Goal: Task Accomplishment & Management: Use online tool/utility

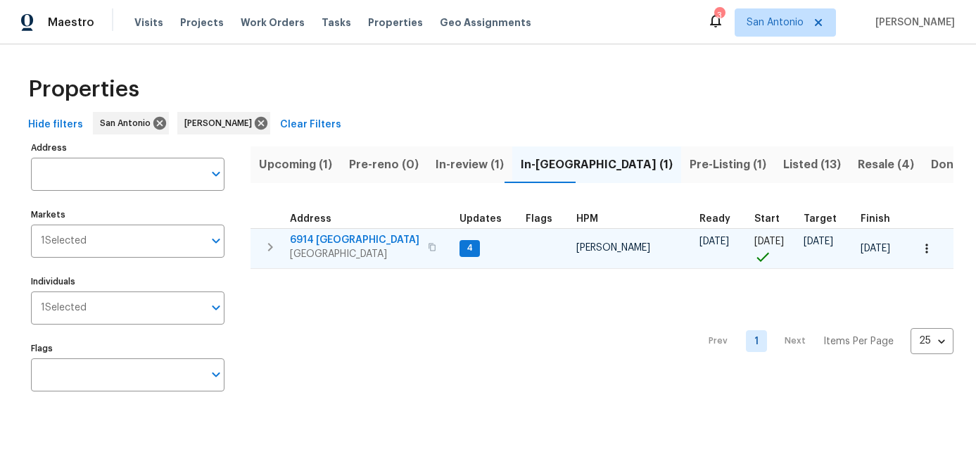
click at [343, 248] on span "[GEOGRAPHIC_DATA]" at bounding box center [355, 254] width 130 height 14
click at [927, 243] on icon "button" at bounding box center [927, 248] width 14 height 14
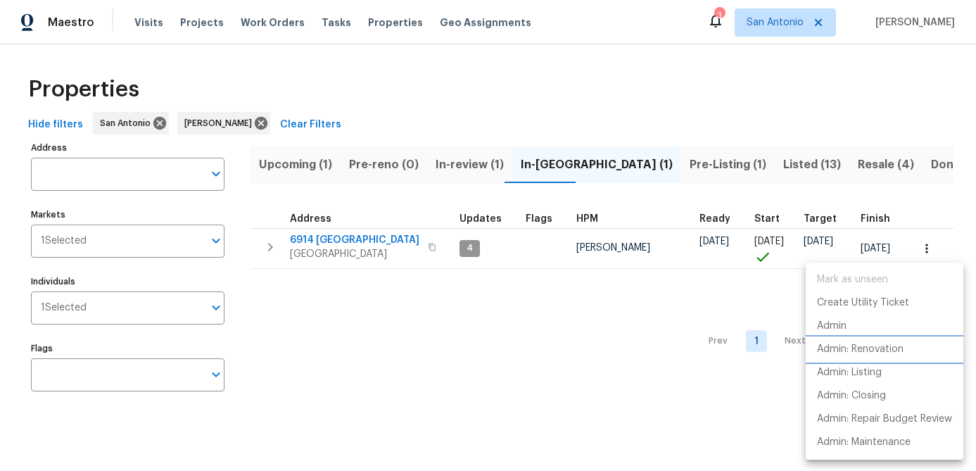
click at [860, 349] on p "Admin: Renovation" at bounding box center [860, 349] width 87 height 15
click at [356, 341] on div at bounding box center [488, 235] width 976 height 471
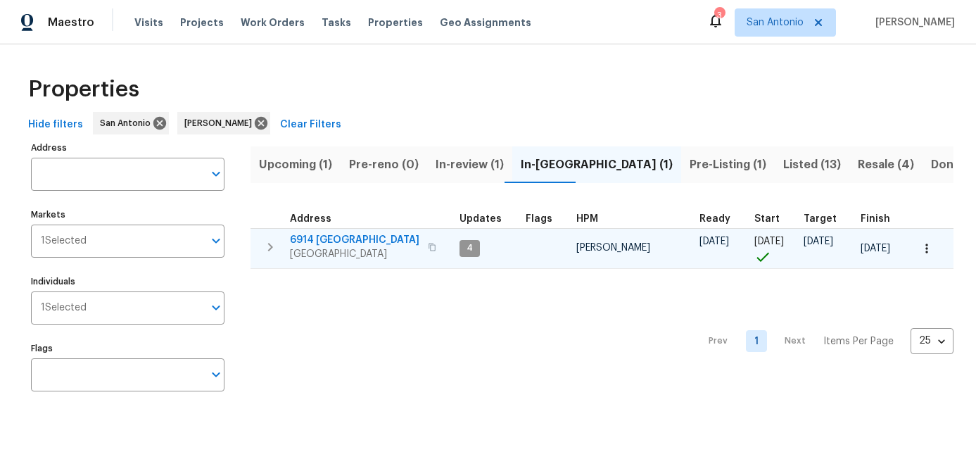
click at [336, 249] on span "San Antonio, TX 78242" at bounding box center [355, 254] width 130 height 14
click at [926, 242] on icon "button" at bounding box center [927, 248] width 14 height 14
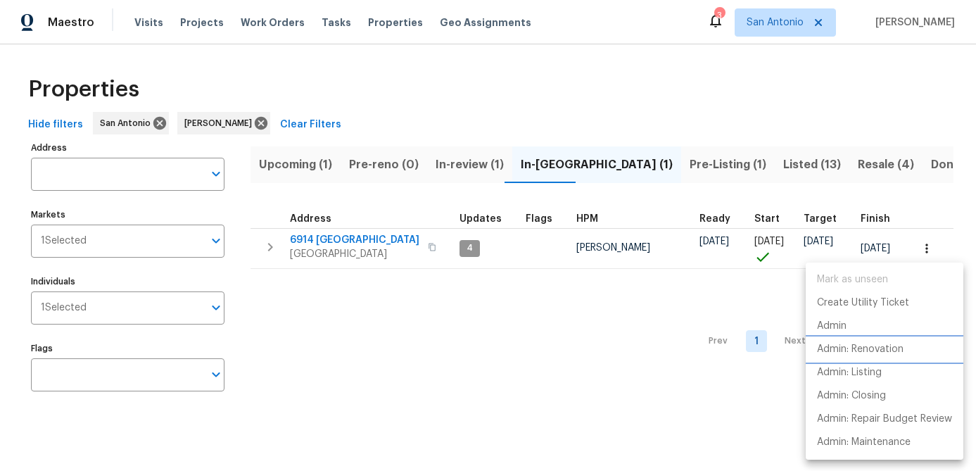
click at [864, 347] on p "Admin: Renovation" at bounding box center [860, 349] width 87 height 15
click at [360, 332] on div at bounding box center [488, 235] width 976 height 471
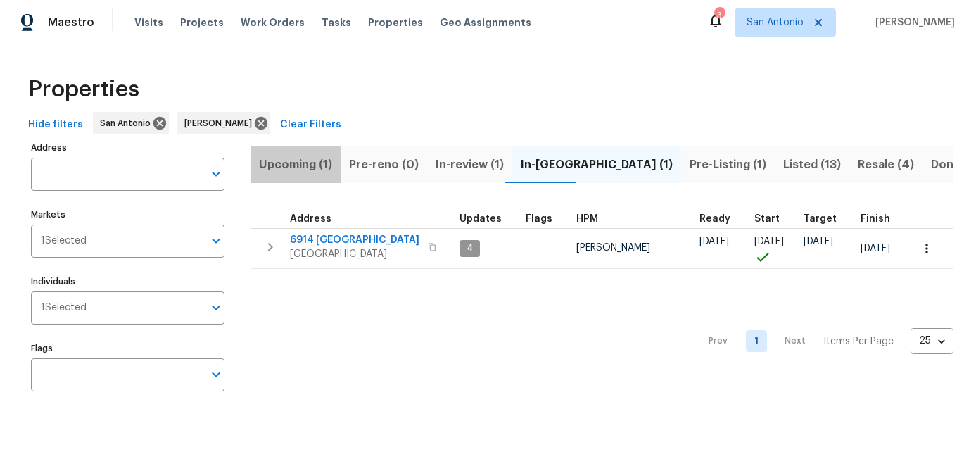
click at [289, 166] on span "Upcoming (1)" at bounding box center [295, 165] width 73 height 20
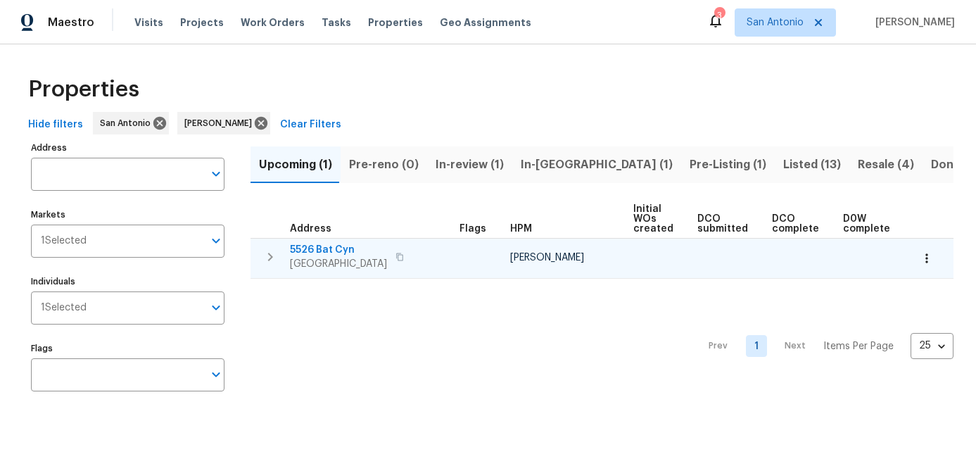
click at [305, 263] on span "San Antonio, TX 78252" at bounding box center [338, 264] width 97 height 14
click at [928, 258] on icon "button" at bounding box center [927, 258] width 14 height 14
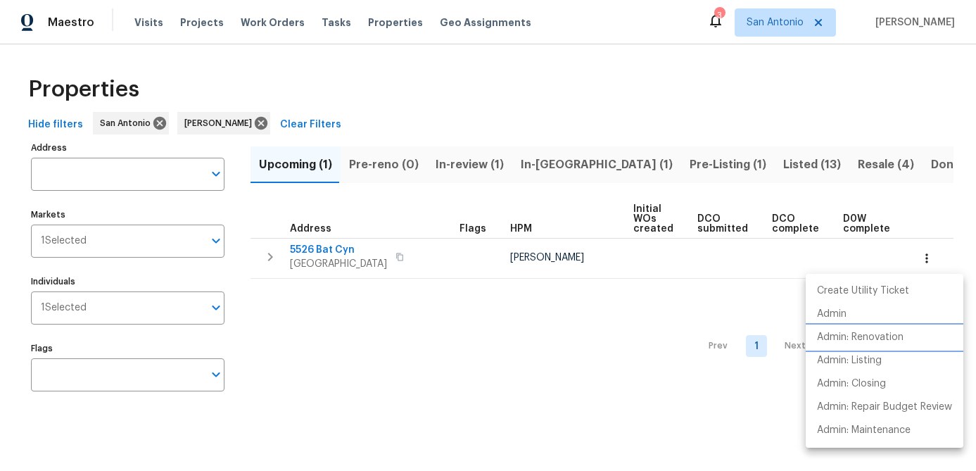
click at [881, 341] on p "Admin: Renovation" at bounding box center [860, 337] width 87 height 15
click at [397, 322] on div at bounding box center [488, 235] width 976 height 471
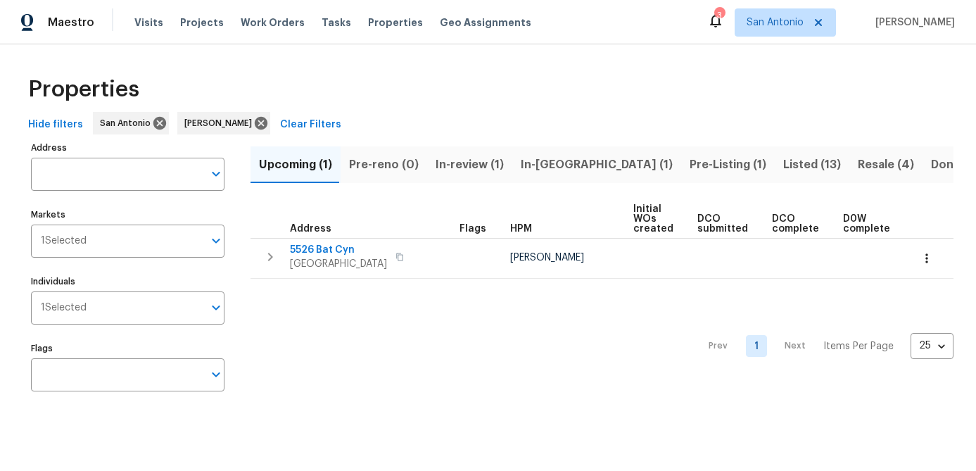
click at [462, 160] on span "In-review (1)" at bounding box center [470, 165] width 68 height 20
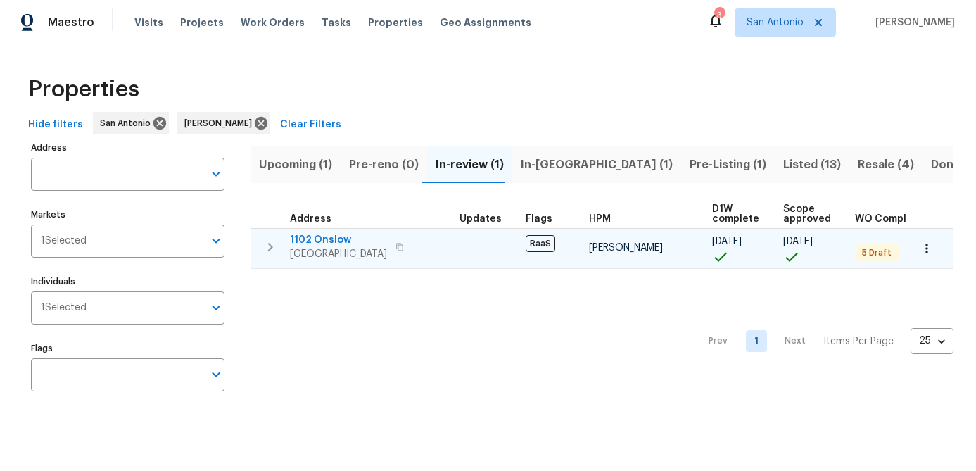
click at [314, 253] on span "San Antonio, TX 78202" at bounding box center [338, 254] width 97 height 14
click at [923, 247] on icon "button" at bounding box center [927, 248] width 14 height 14
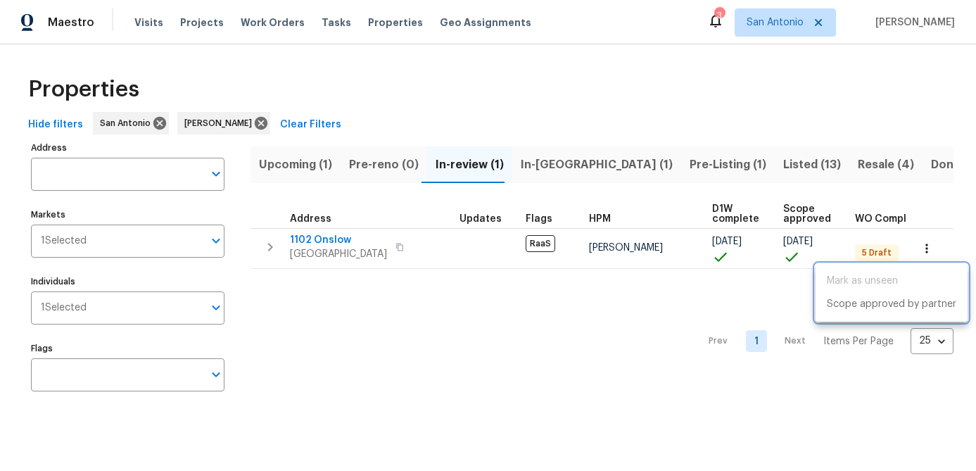
click at [662, 320] on div at bounding box center [488, 235] width 976 height 471
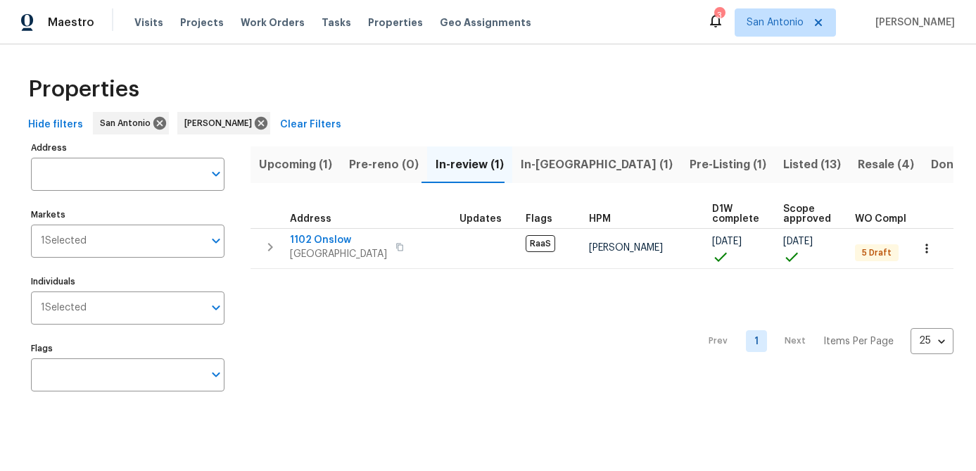
click at [548, 165] on span "In-reno (1)" at bounding box center [597, 165] width 152 height 20
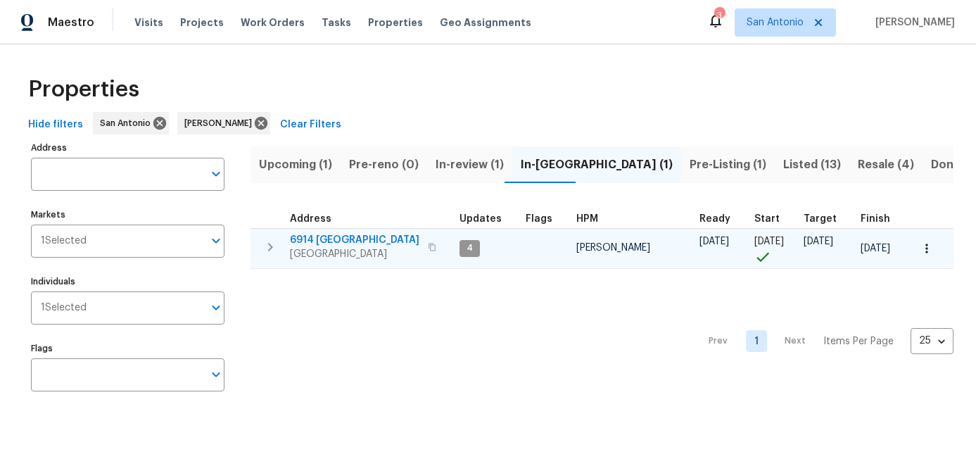
click at [316, 253] on span "San Antonio, TX 78242" at bounding box center [355, 254] width 130 height 14
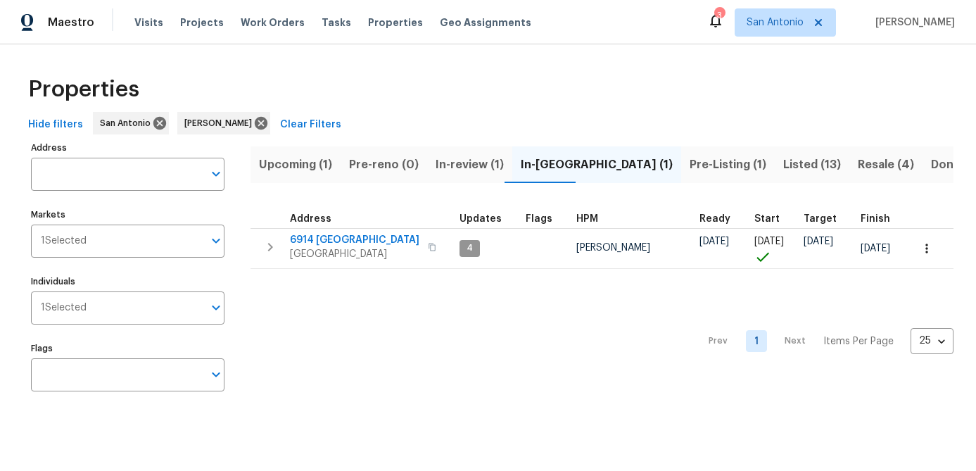
click at [372, 370] on div "Prev 1 Next Items Per Page 25 25 ​" at bounding box center [602, 337] width 703 height 137
click at [690, 168] on span "Pre-Listing (1)" at bounding box center [728, 165] width 77 height 20
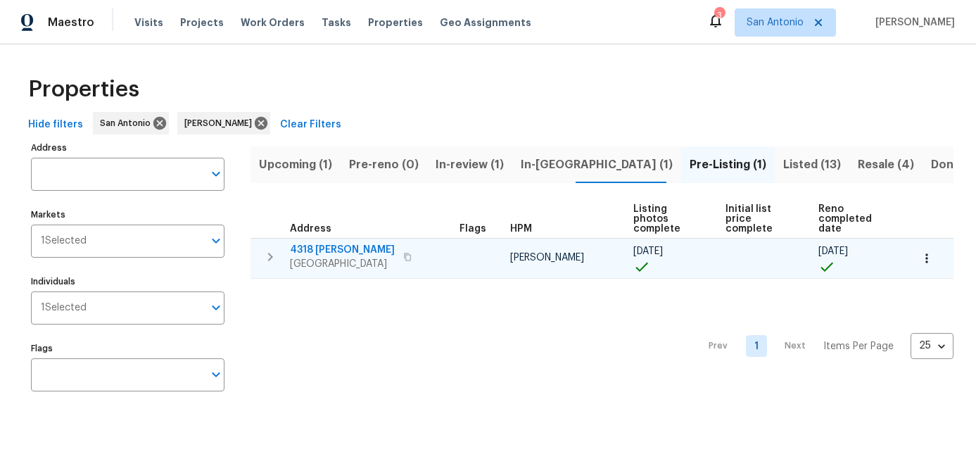
click at [927, 259] on icon "button" at bounding box center [927, 258] width 14 height 14
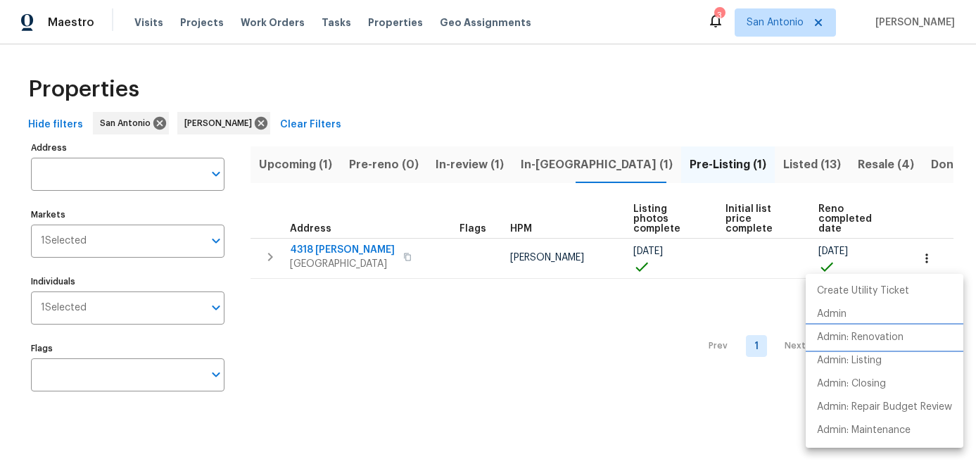
click at [878, 332] on p "Admin: Renovation" at bounding box center [860, 337] width 87 height 15
click at [364, 337] on div at bounding box center [488, 235] width 976 height 471
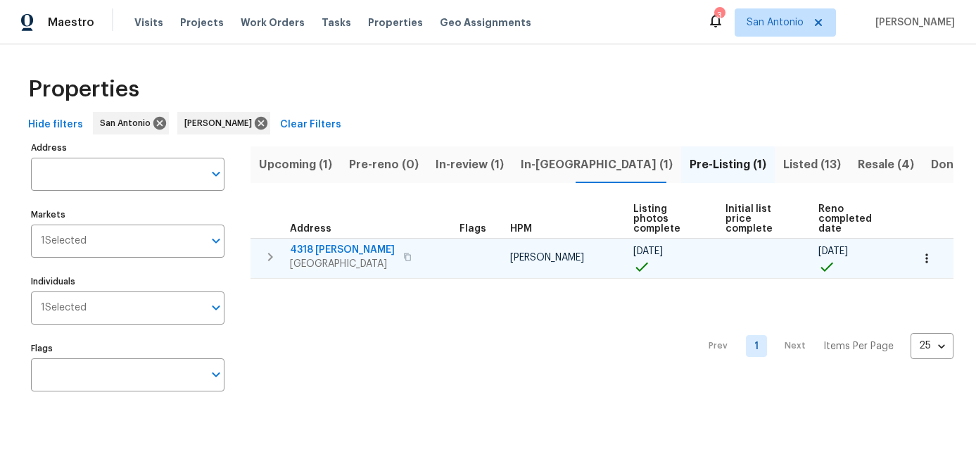
click at [329, 253] on span "4318 James Bowie" at bounding box center [342, 250] width 105 height 14
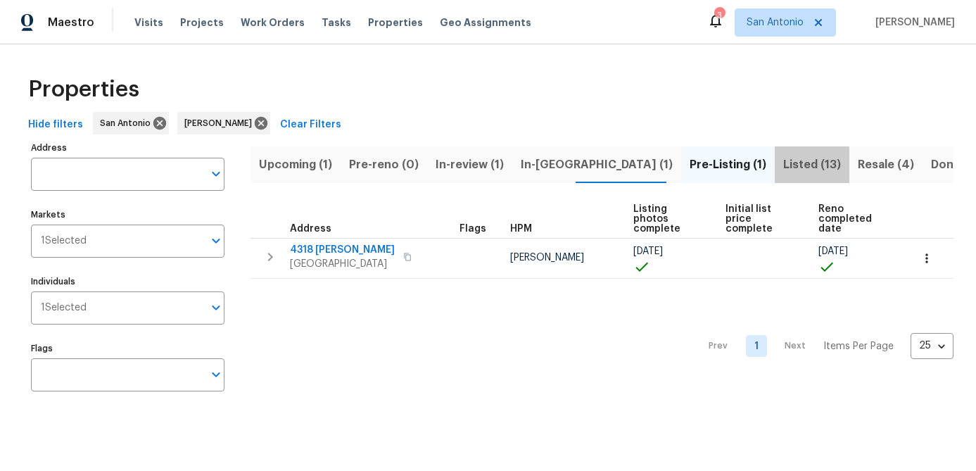
click at [783, 166] on span "Listed (13)" at bounding box center [812, 165] width 58 height 20
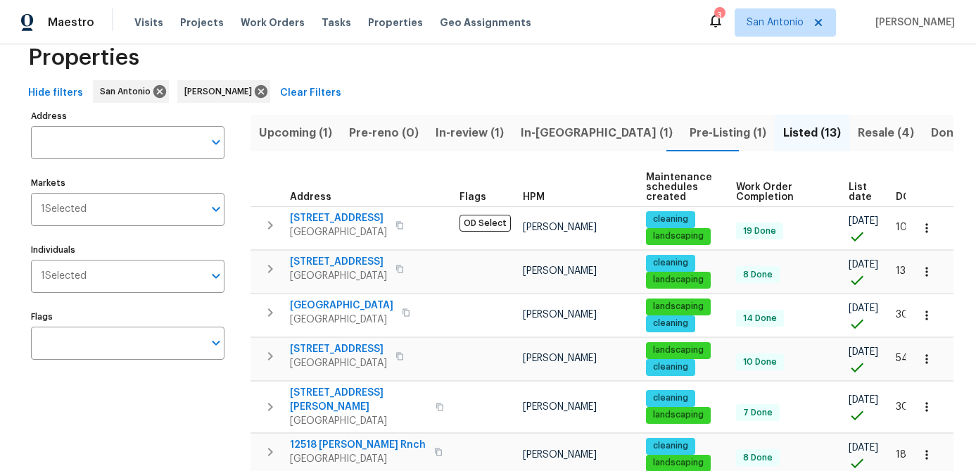
scroll to position [35, 0]
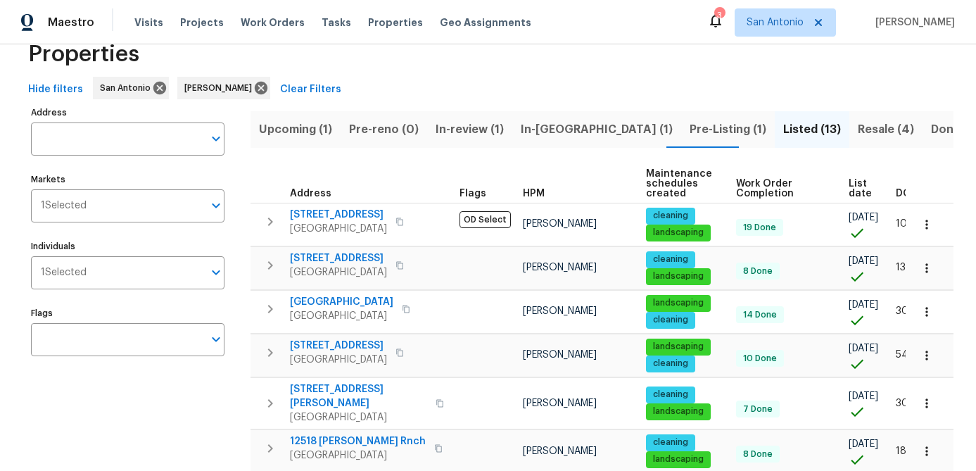
click at [859, 191] on span "List date" at bounding box center [860, 189] width 23 height 20
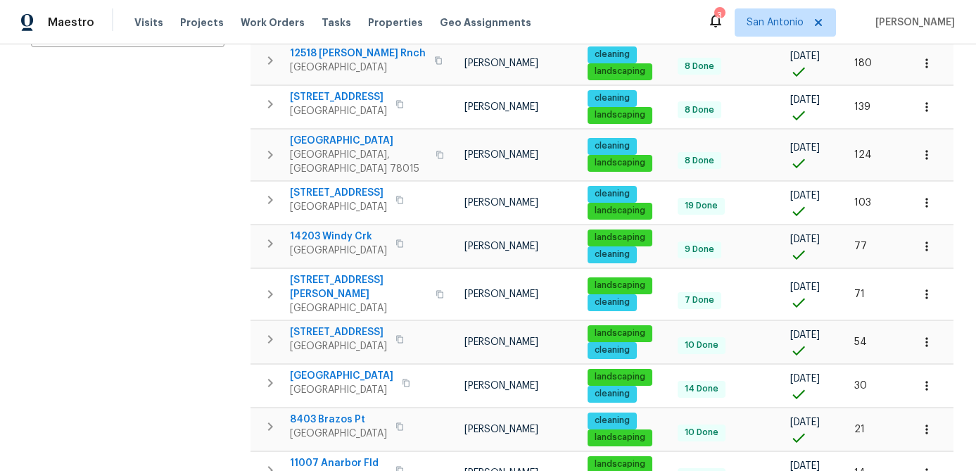
scroll to position [396, 0]
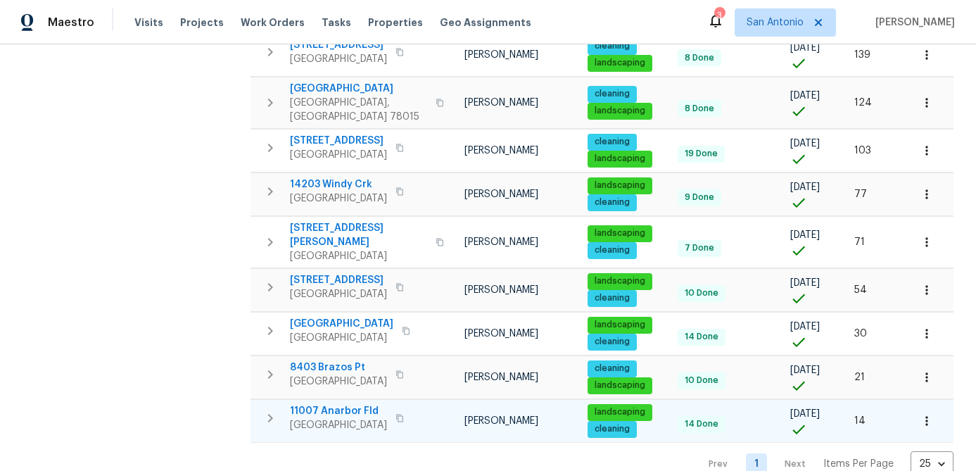
click at [932, 414] on icon "button" at bounding box center [927, 421] width 14 height 14
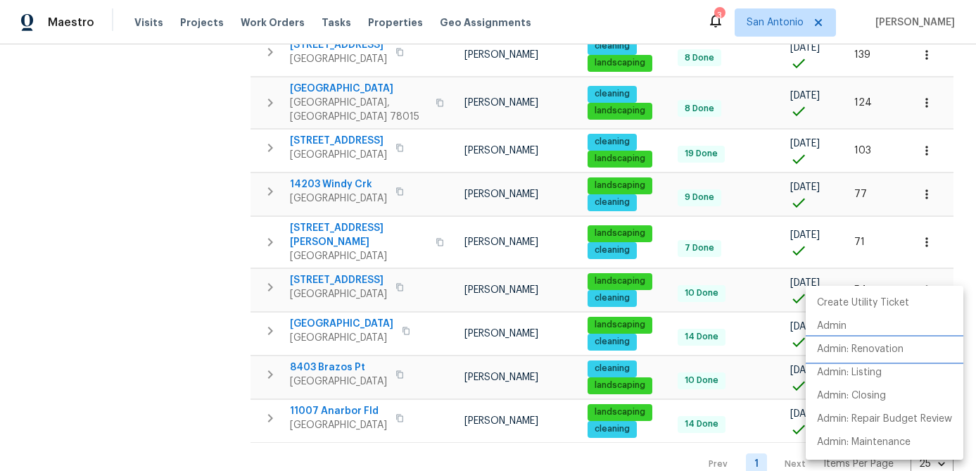
click at [891, 348] on p "Admin: Renovation" at bounding box center [860, 349] width 87 height 15
click at [223, 410] on div at bounding box center [488, 235] width 976 height 471
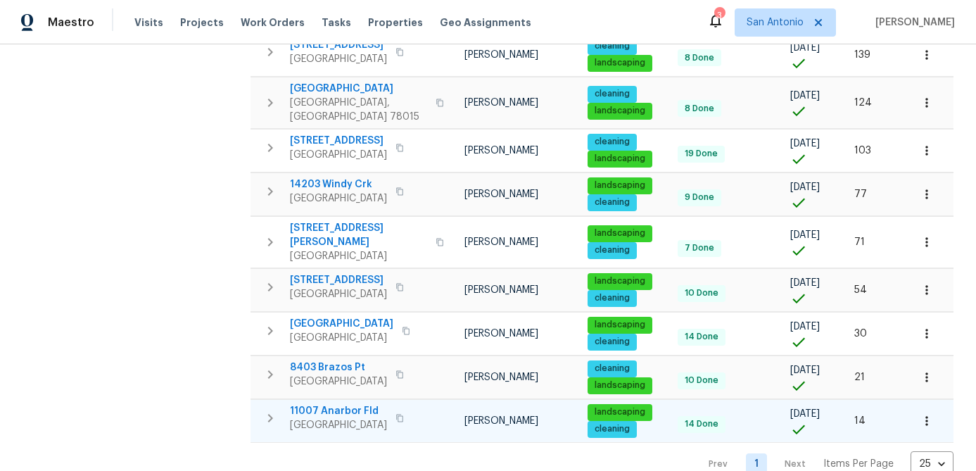
click at [331, 418] on span "San Antonio, TX 78254" at bounding box center [338, 425] width 97 height 14
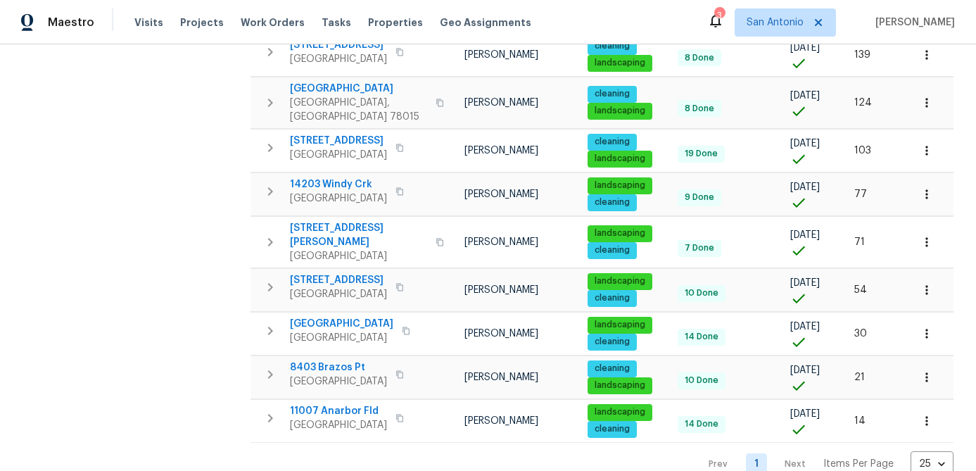
click at [211, 369] on div "Address Address Markets 1 Selected Markets Individuals 1 Selected Individuals F…" at bounding box center [136, 110] width 211 height 736
click at [926, 372] on icon "button" at bounding box center [927, 376] width 2 height 9
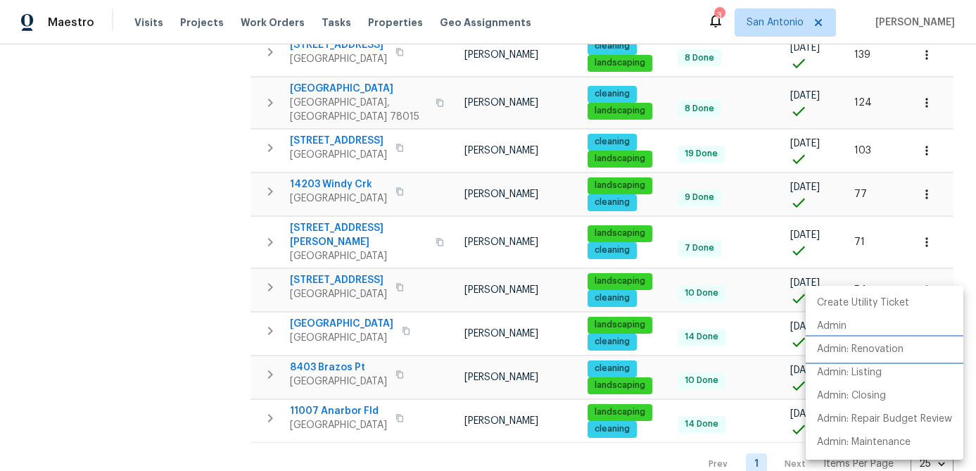
click at [874, 348] on p "Admin: Renovation" at bounding box center [860, 349] width 87 height 15
click at [201, 277] on div at bounding box center [488, 235] width 976 height 471
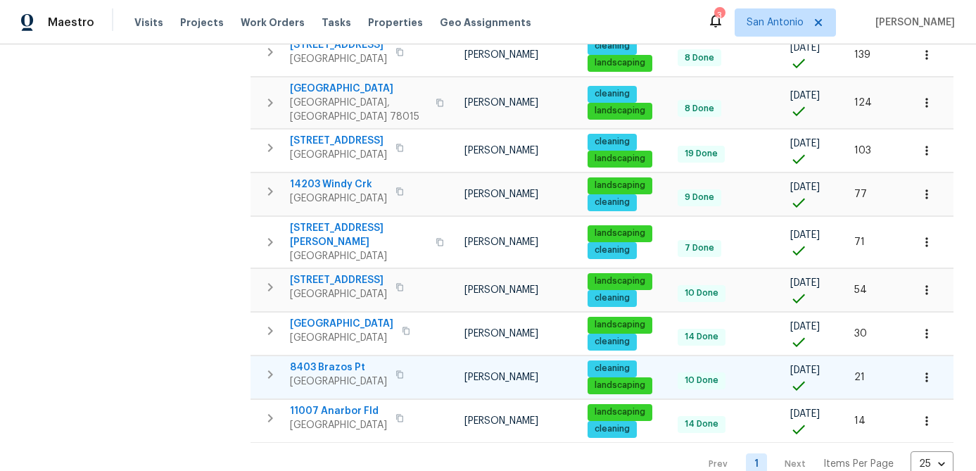
click at [329, 374] on span "San Antonio, TX 78252" at bounding box center [338, 381] width 97 height 14
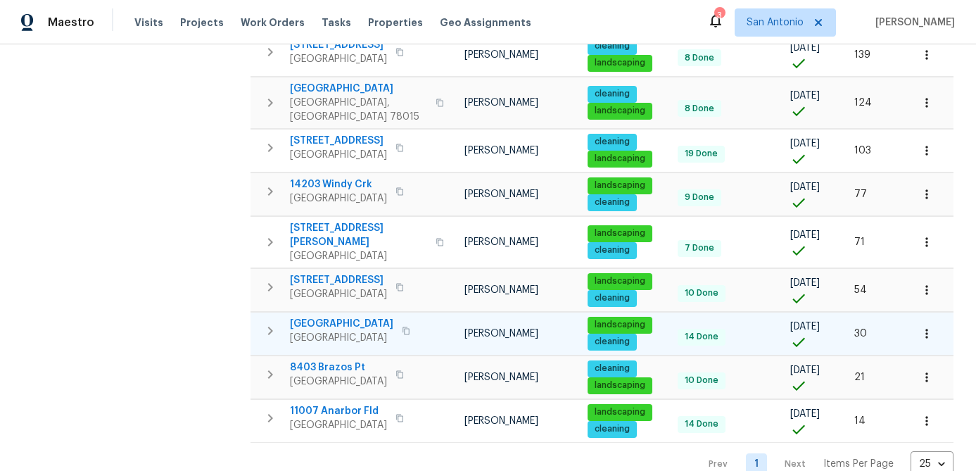
click at [322, 317] on span "10206 Canton Fld" at bounding box center [341, 324] width 103 height 14
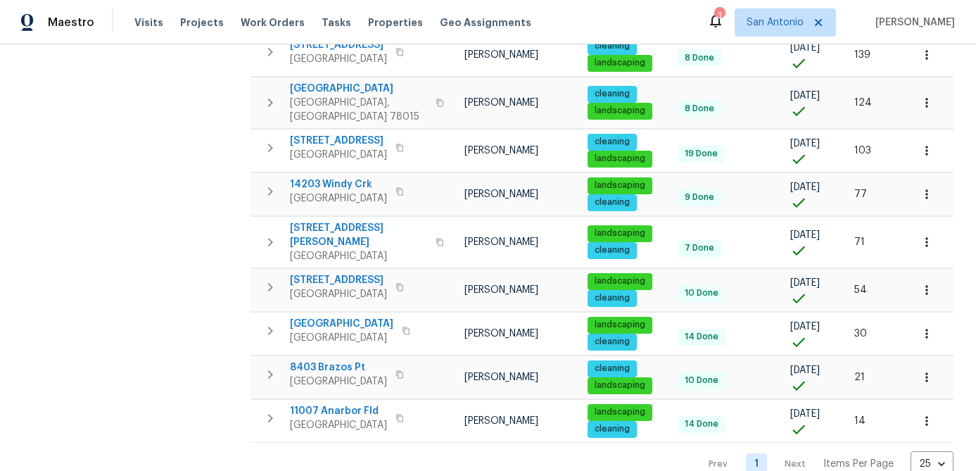
click at [98, 339] on div "Address Address Markets 1 Selected Markets Individuals 1 Selected Individuals F…" at bounding box center [136, 110] width 211 height 736
click at [936, 274] on button "button" at bounding box center [926, 289] width 31 height 31
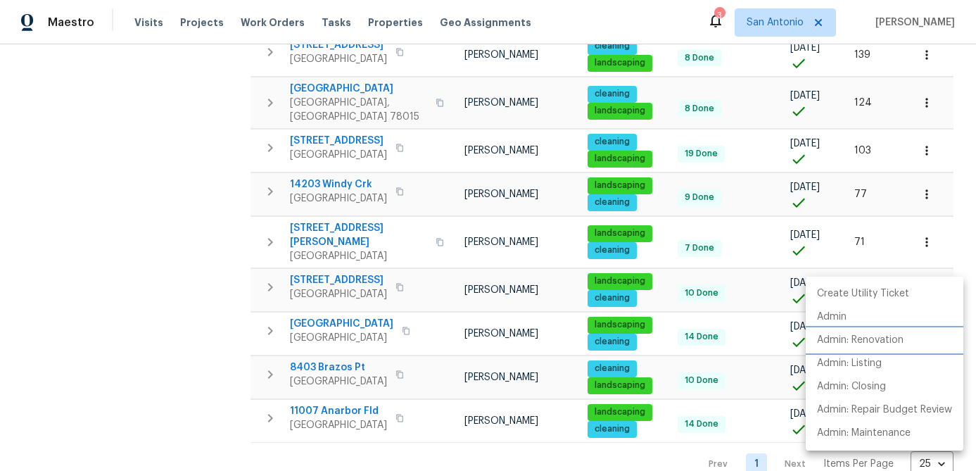
click at [873, 338] on p "Admin: Renovation" at bounding box center [860, 340] width 87 height 15
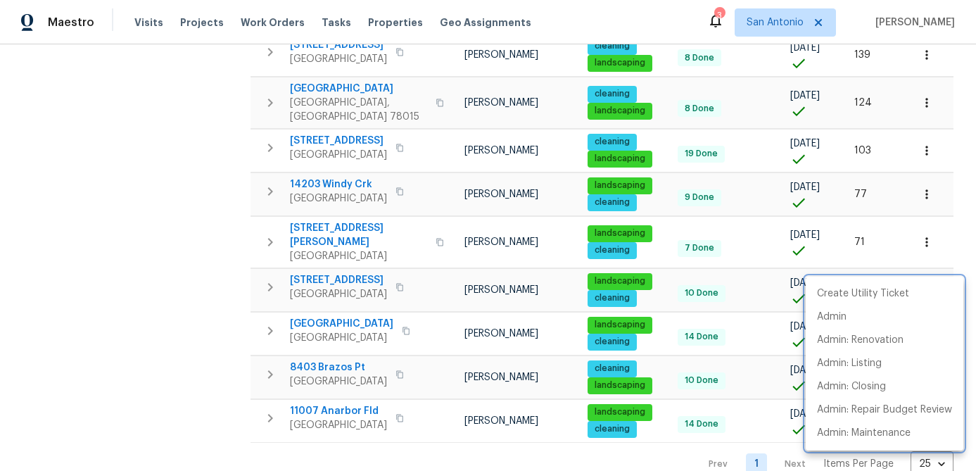
click at [201, 331] on div at bounding box center [488, 235] width 976 height 471
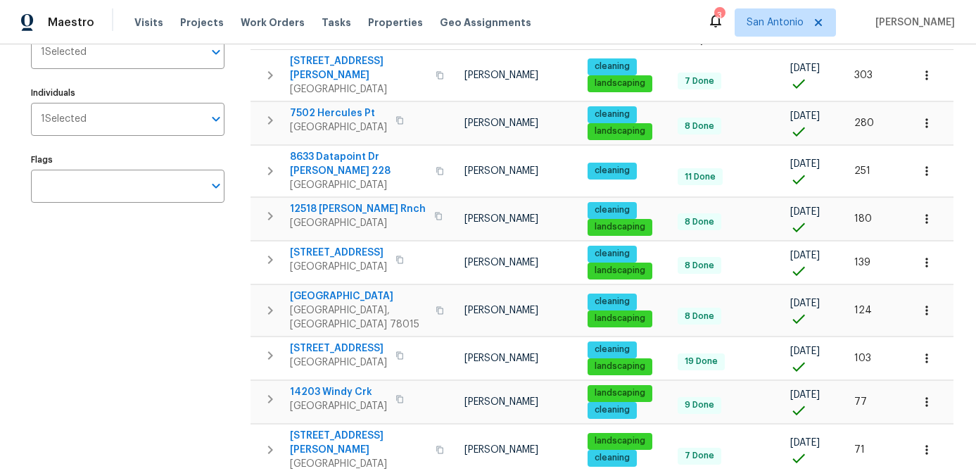
scroll to position [192, 0]
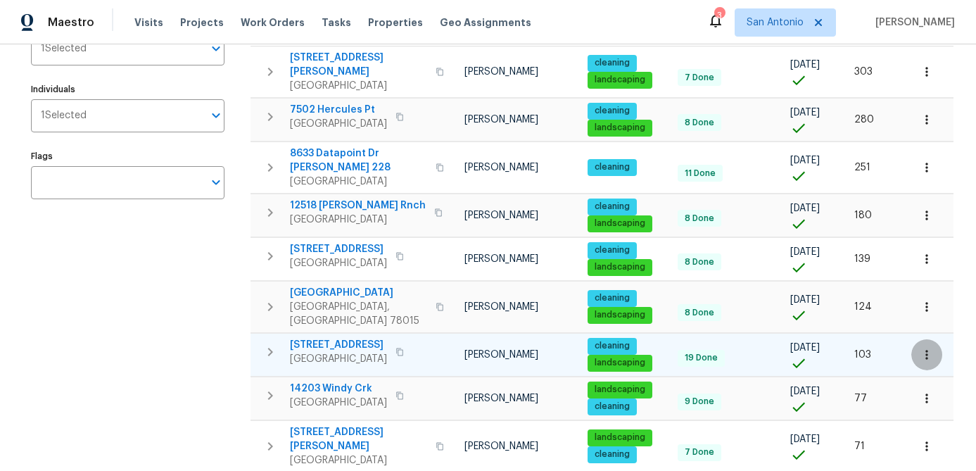
click at [925, 348] on icon "button" at bounding box center [927, 355] width 14 height 14
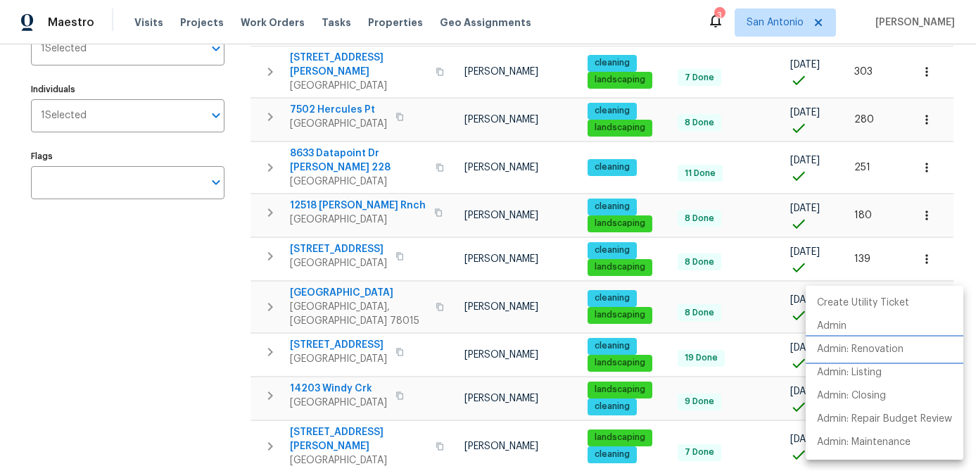
click at [880, 349] on p "Admin: Renovation" at bounding box center [860, 349] width 87 height 15
click at [320, 332] on div at bounding box center [488, 235] width 976 height 471
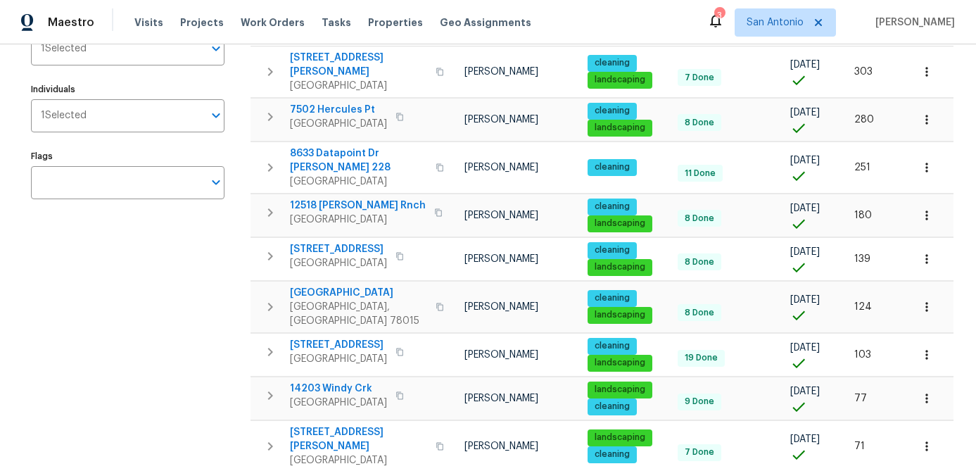
click at [320, 352] on span "San Antonio, TX 78250" at bounding box center [338, 359] width 97 height 14
click at [141, 328] on div "Address Address Markets 1 Selected Markets Individuals 1 Selected Individuals F…" at bounding box center [136, 314] width 211 height 736
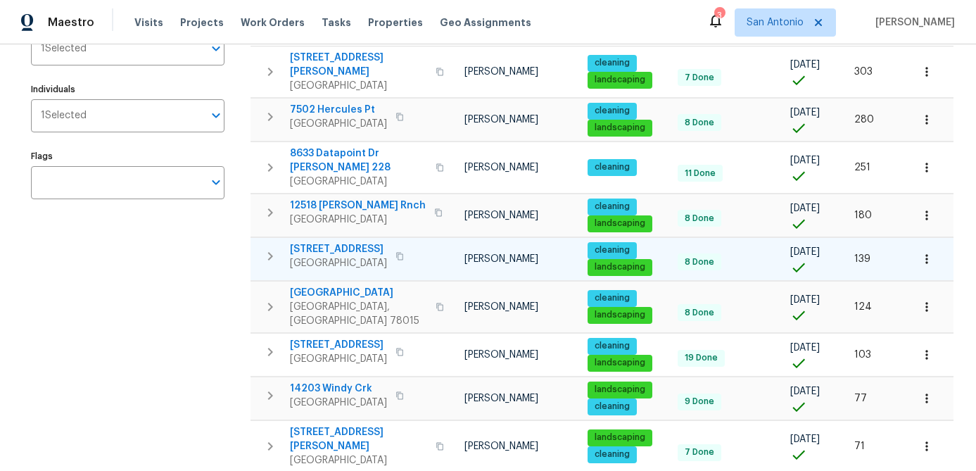
scroll to position [0, 0]
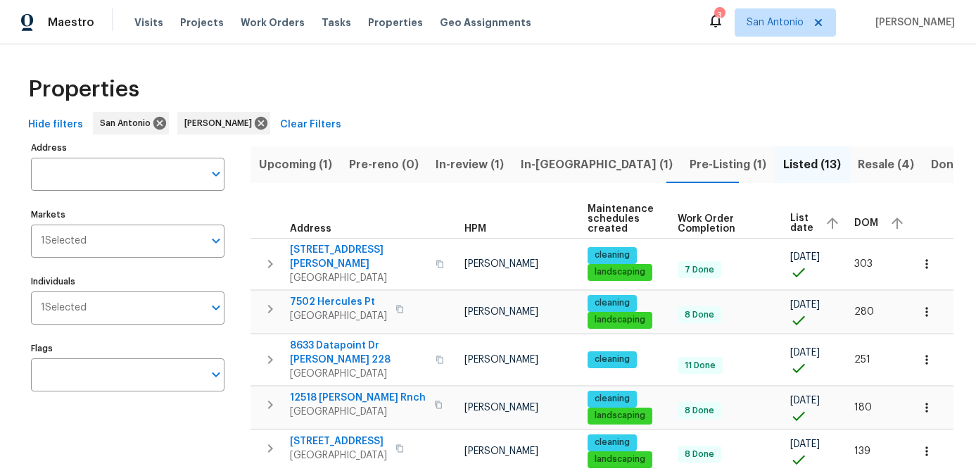
click at [858, 160] on span "Resale (4)" at bounding box center [886, 165] width 56 height 20
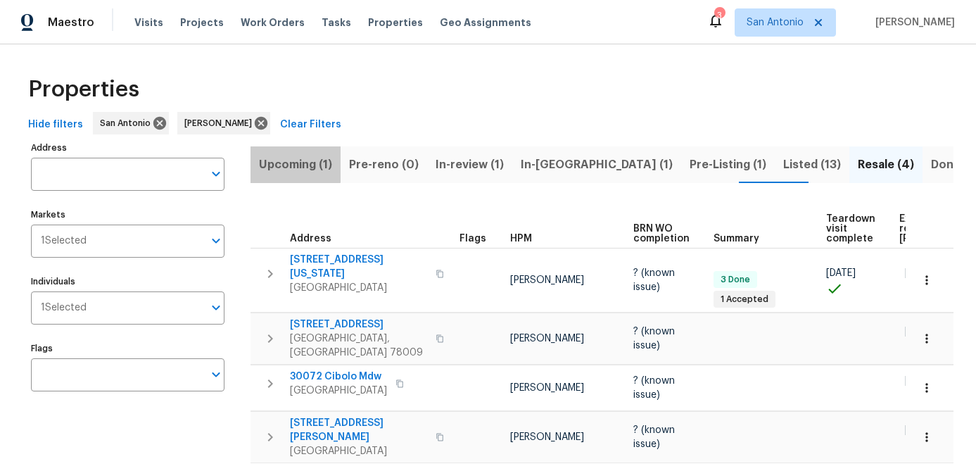
click at [281, 161] on span "Upcoming (1)" at bounding box center [295, 165] width 73 height 20
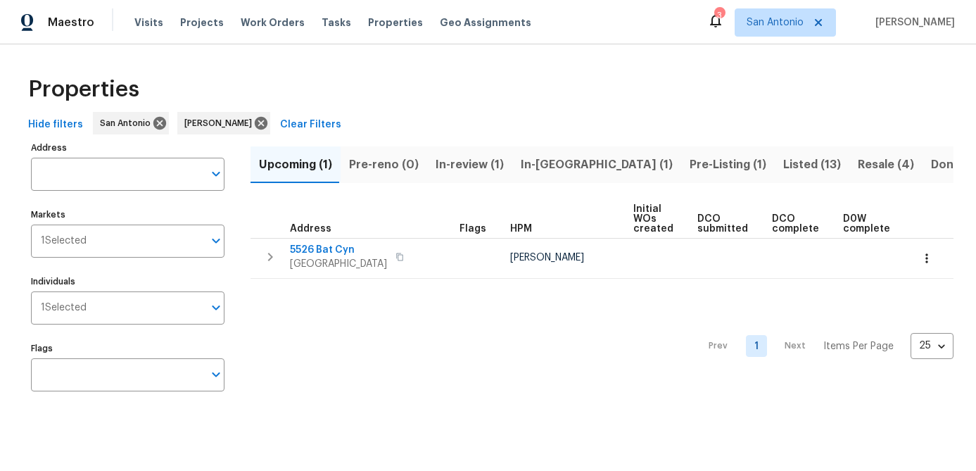
click at [455, 163] on span "In-review (1)" at bounding box center [470, 165] width 68 height 20
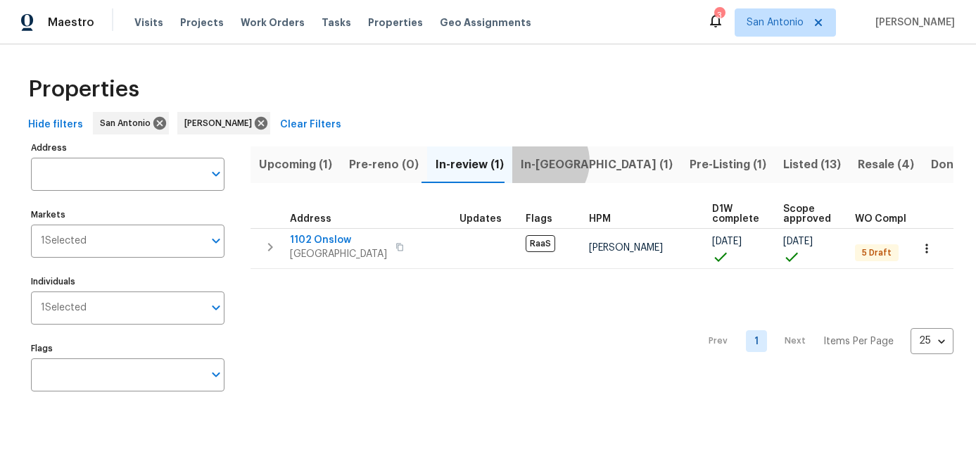
click at [531, 161] on span "In-reno (1)" at bounding box center [597, 165] width 152 height 20
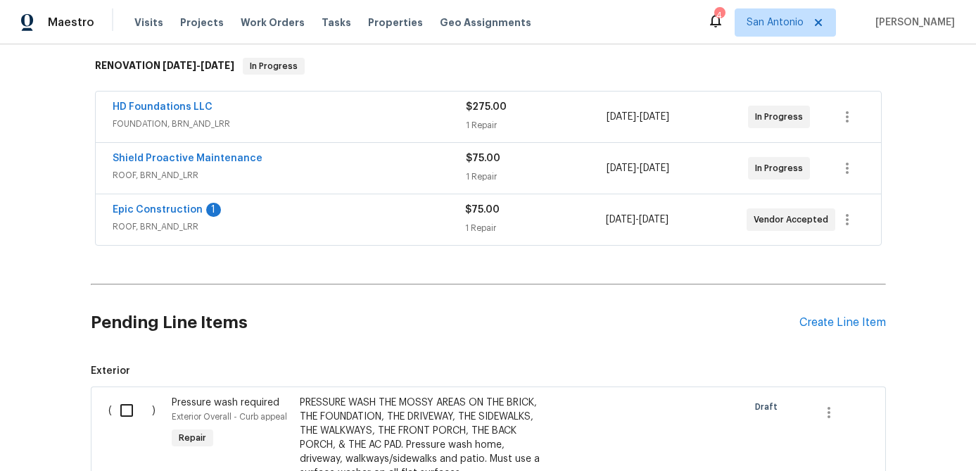
scroll to position [223, 0]
click at [151, 213] on link "Epic Construction" at bounding box center [158, 210] width 90 height 10
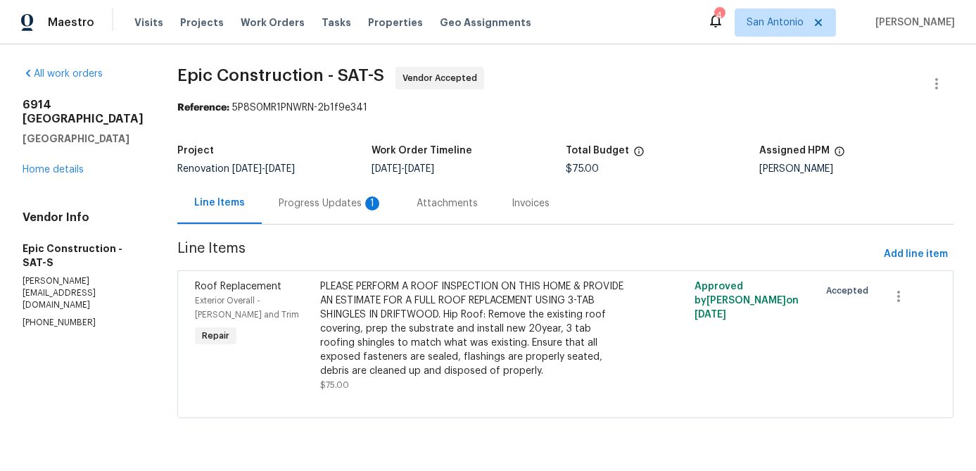
click at [281, 200] on div "Progress Updates 1" at bounding box center [331, 203] width 104 height 14
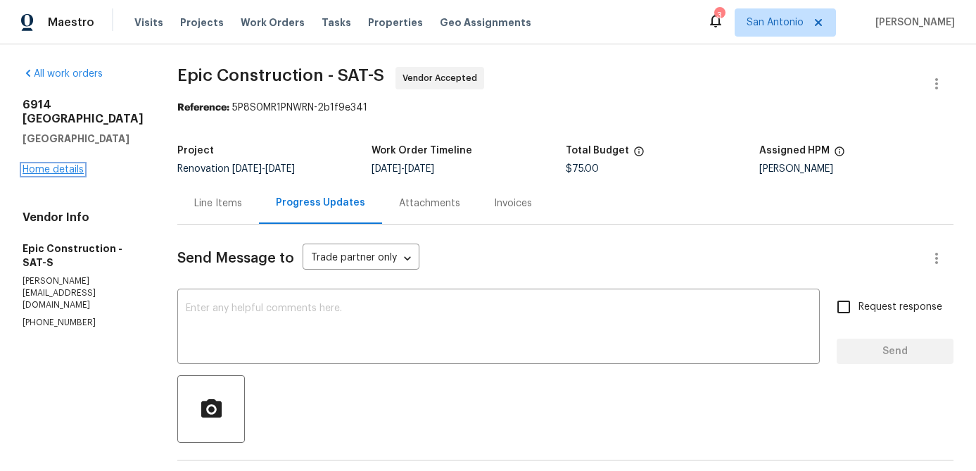
click at [73, 165] on link "Home details" at bounding box center [53, 170] width 61 height 10
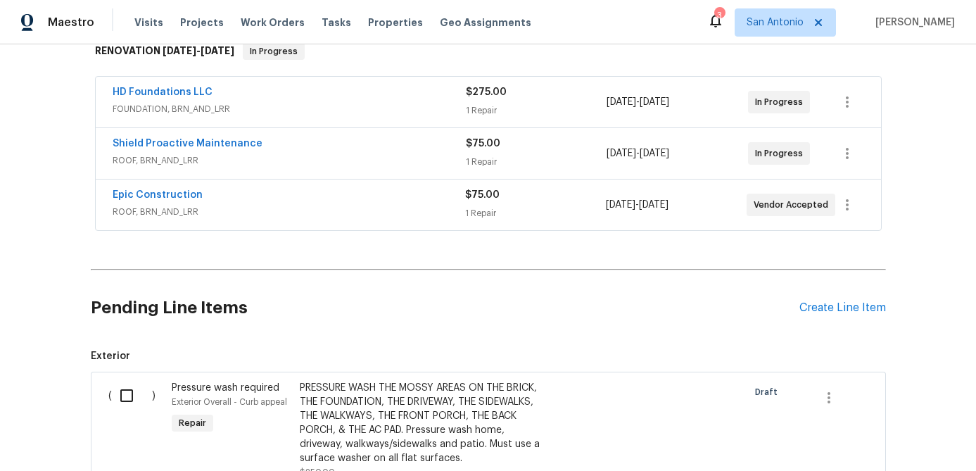
scroll to position [317, 0]
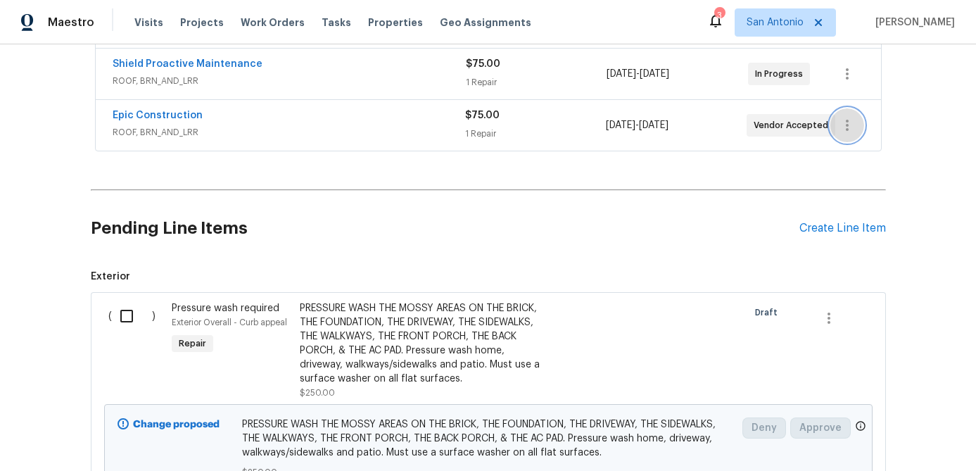
click at [854, 127] on icon "button" at bounding box center [847, 125] width 17 height 17
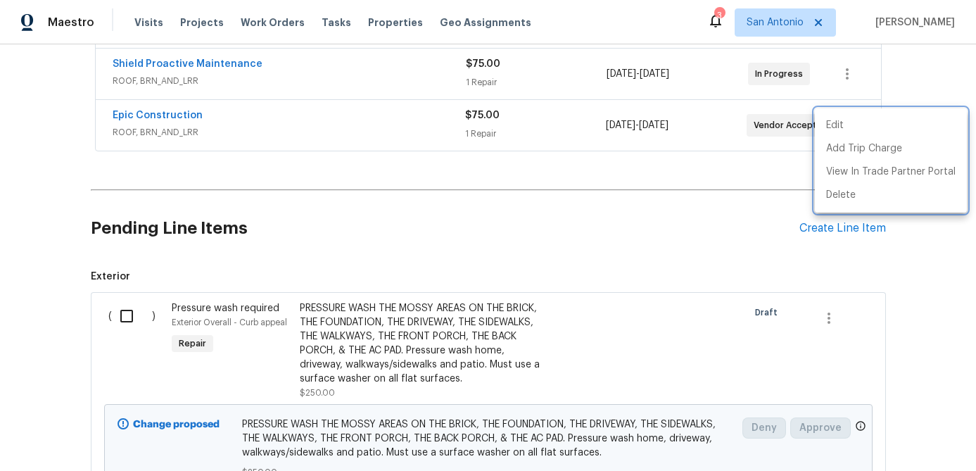
click at [369, 141] on div at bounding box center [488, 235] width 976 height 471
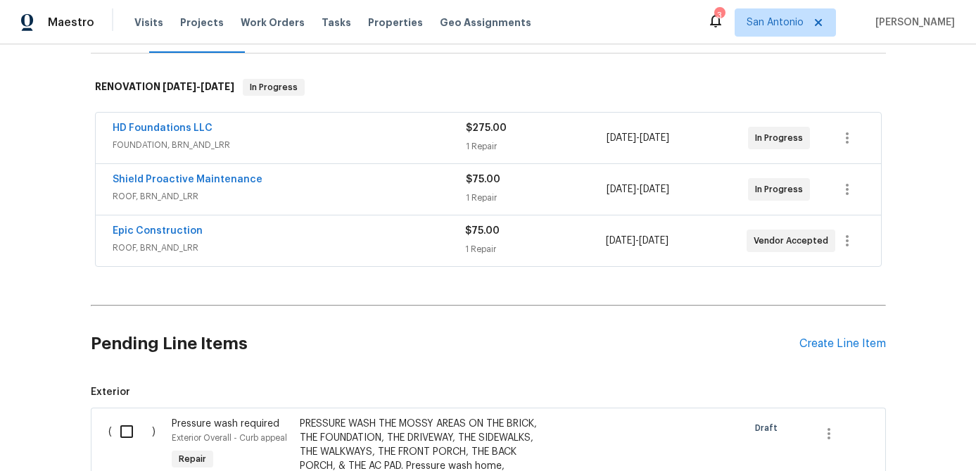
scroll to position [205, 0]
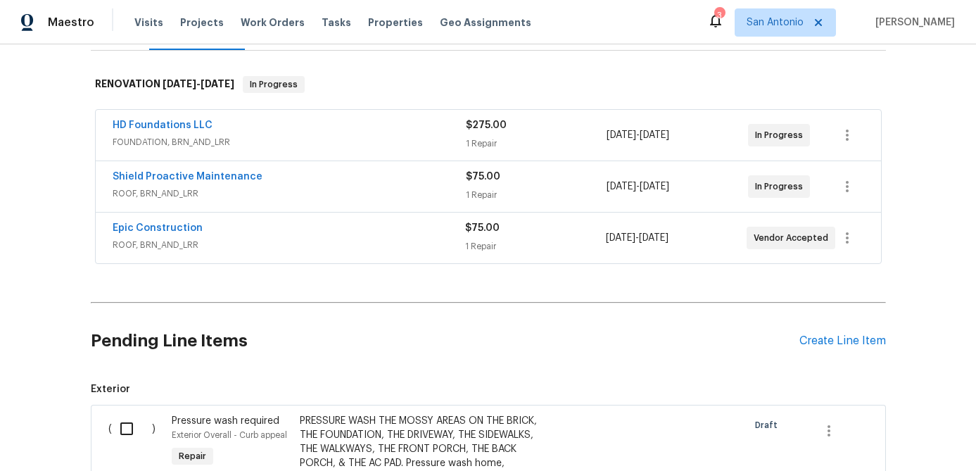
click at [172, 235] on div "Epic Construction" at bounding box center [289, 229] width 353 height 17
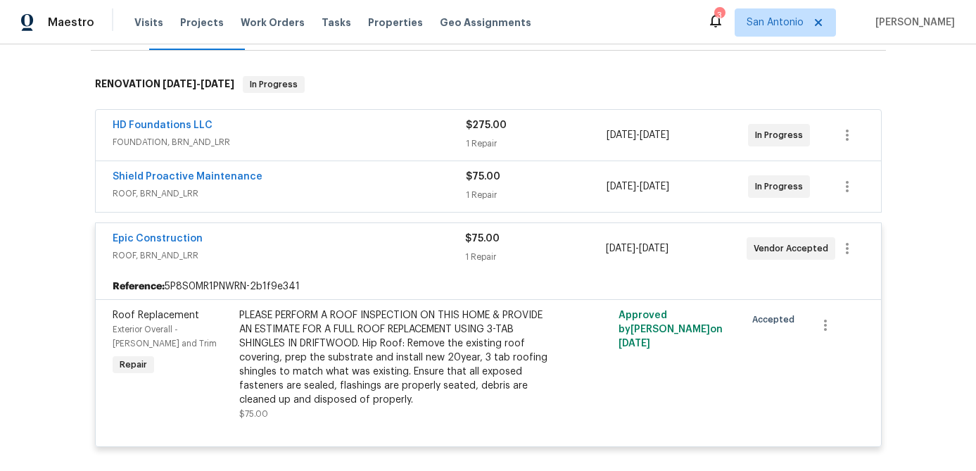
click at [303, 358] on div "PLEASE PERFORM A ROOF INSPECTION ON THIS HOME & PROVIDE AN ESTIMATE FOR A FULL …" at bounding box center [393, 357] width 308 height 99
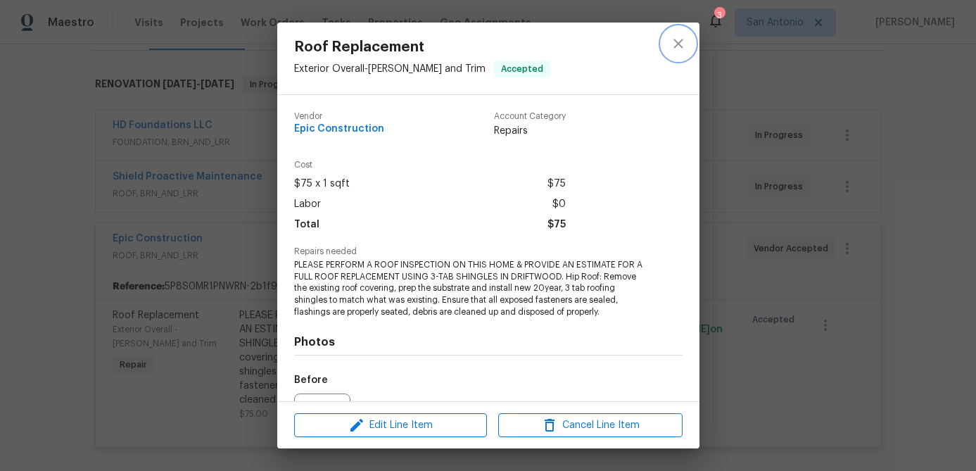
click at [681, 36] on icon "close" at bounding box center [678, 43] width 17 height 17
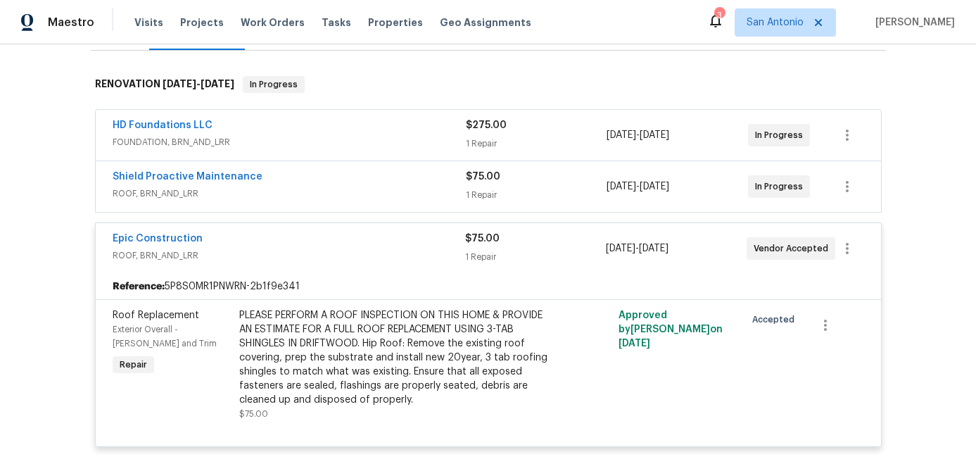
click at [263, 251] on span "ROOF, BRN_AND_LRR" at bounding box center [289, 255] width 353 height 14
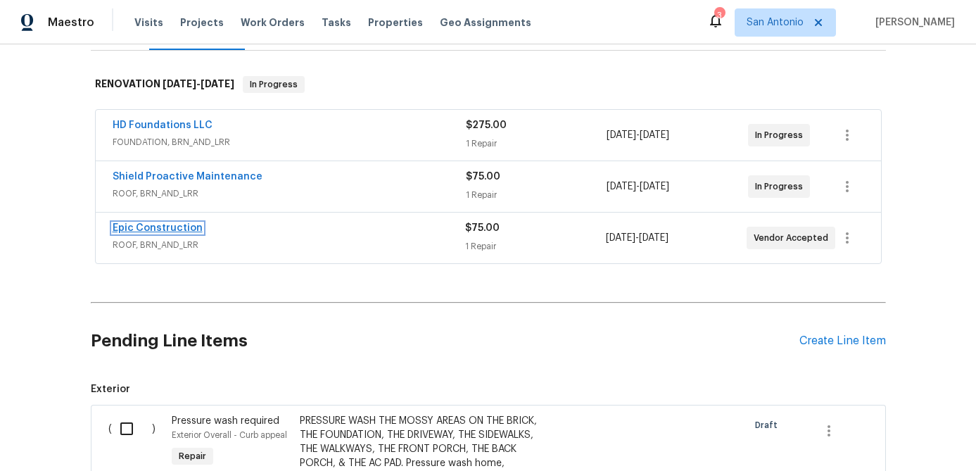
click at [153, 226] on link "Epic Construction" at bounding box center [158, 228] width 90 height 10
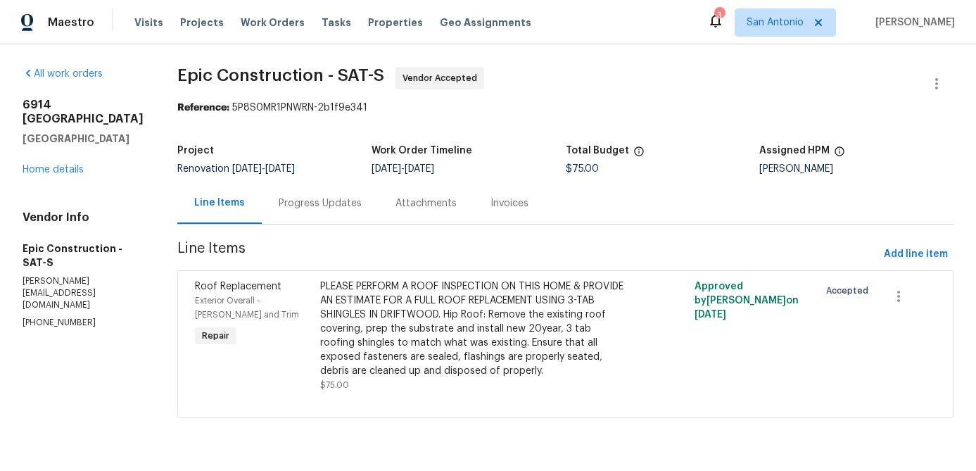
click at [284, 202] on div "Progress Updates" at bounding box center [320, 203] width 83 height 14
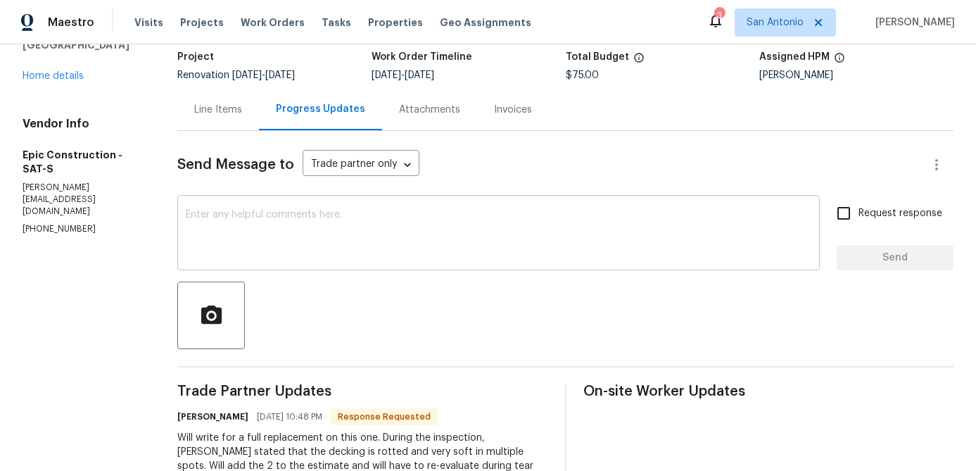
scroll to position [173, 0]
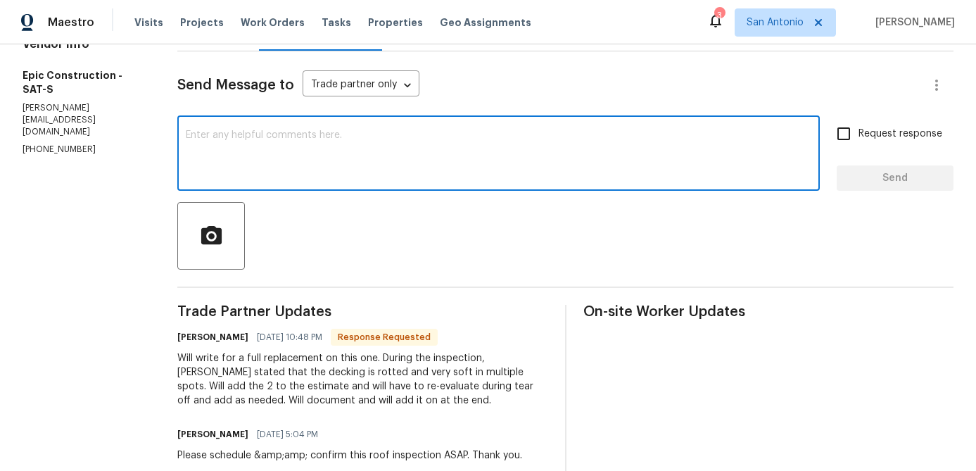
click at [358, 151] on textarea at bounding box center [499, 154] width 626 height 49
type textarea "j"
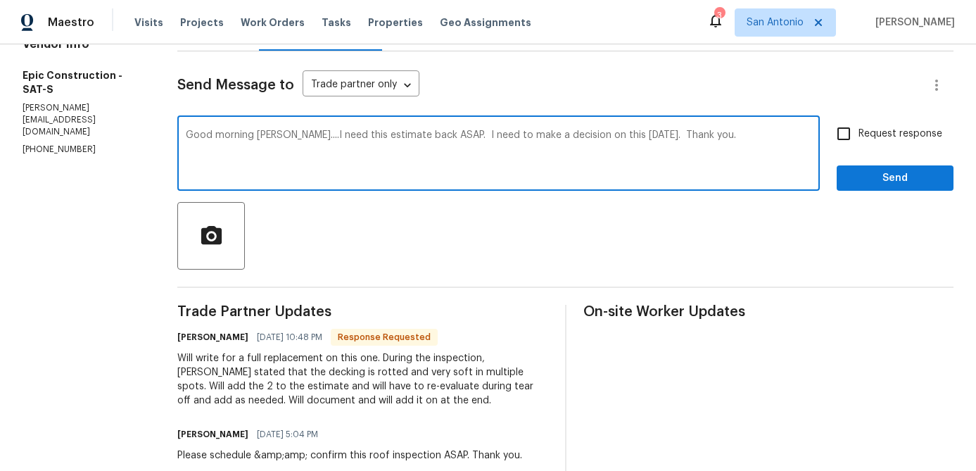
type textarea "Good morning Kris....I need this estimate back ASAP. I need to make a decision …"
click at [849, 136] on input "Request response" at bounding box center [844, 134] width 30 height 30
checkbox input "true"
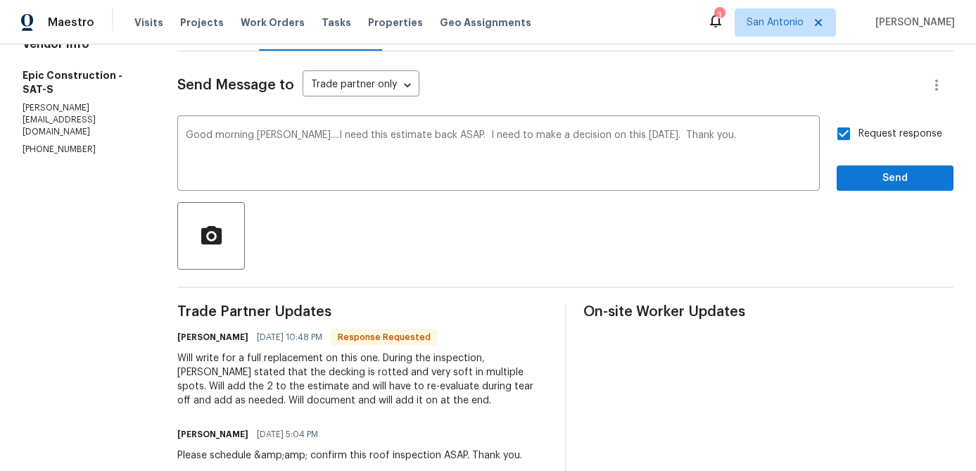
click at [875, 158] on div "Request response Send" at bounding box center [895, 155] width 117 height 72
click at [879, 177] on span "Send" at bounding box center [895, 179] width 94 height 18
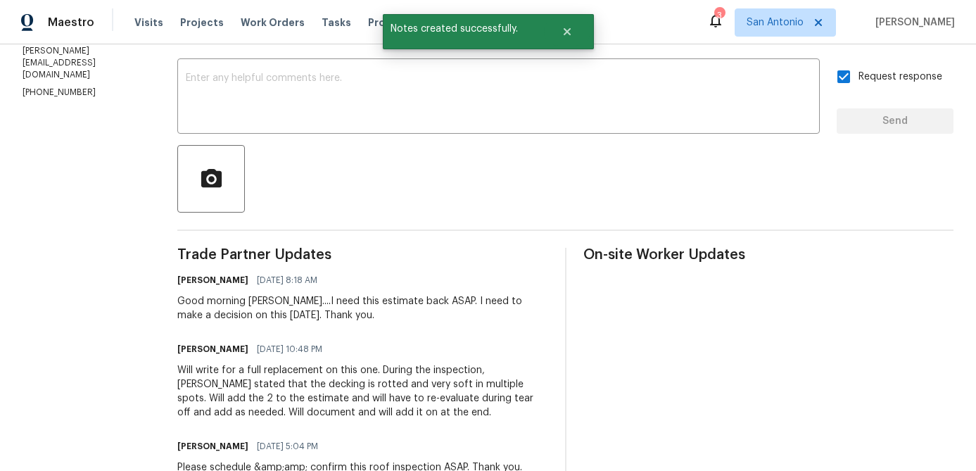
scroll to position [0, 0]
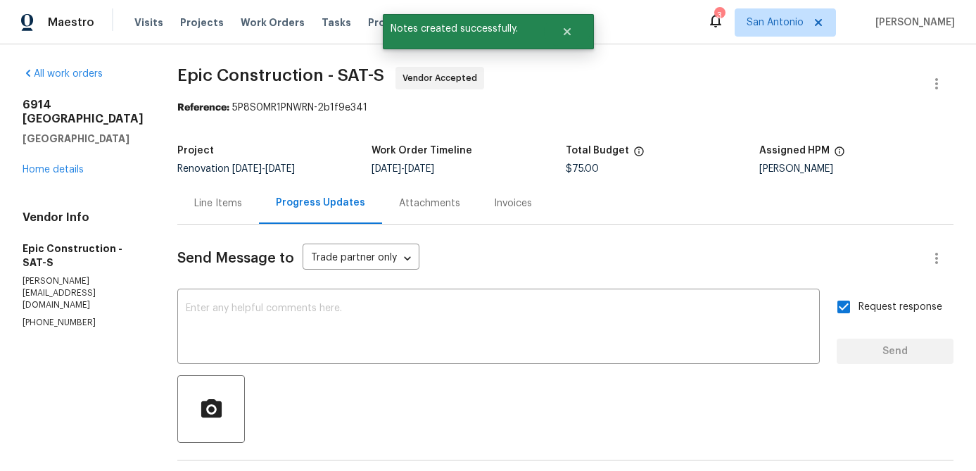
click at [206, 200] on div "Line Items" at bounding box center [218, 203] width 48 height 14
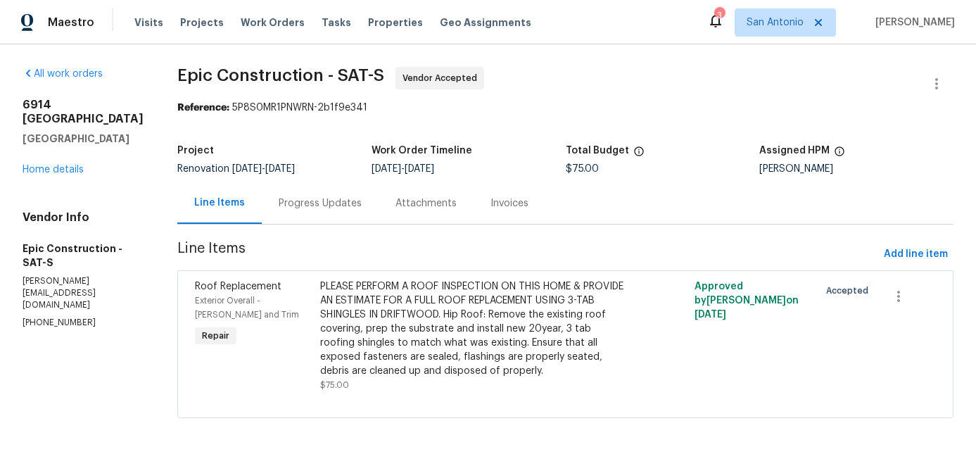
click at [49, 175] on div "6914 Port Bay San Antonio, TX 78242 Home details" at bounding box center [83, 137] width 121 height 79
click at [49, 170] on link "Home details" at bounding box center [53, 170] width 61 height 10
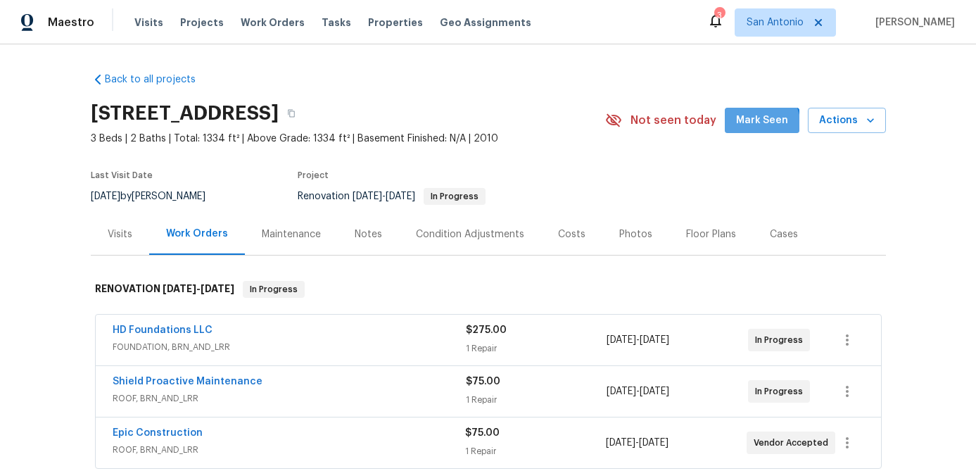
click at [753, 127] on span "Mark Seen" at bounding box center [762, 121] width 52 height 18
click at [361, 239] on div "Notes" at bounding box center [368, 234] width 27 height 14
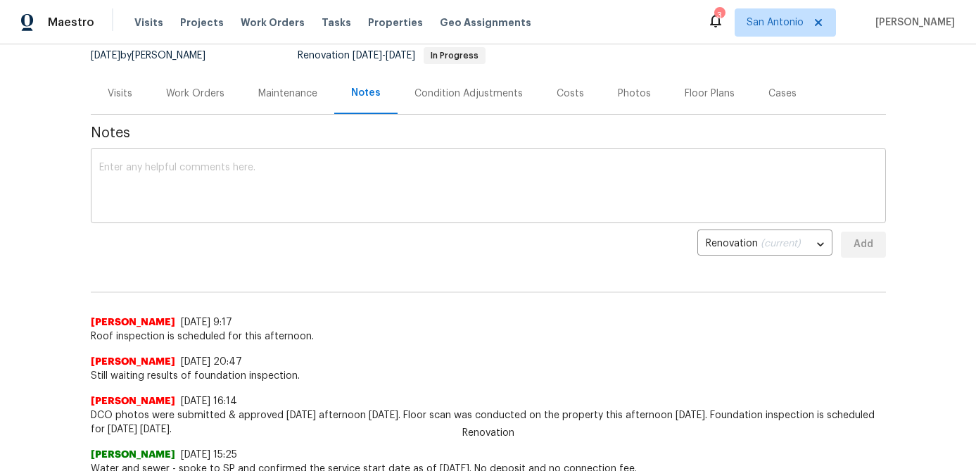
scroll to position [144, 0]
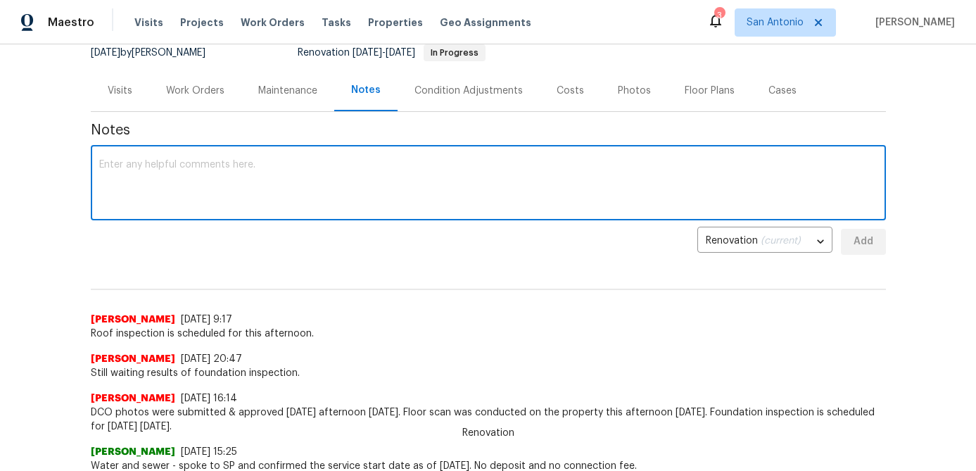
click at [287, 193] on textarea at bounding box center [488, 184] width 778 height 49
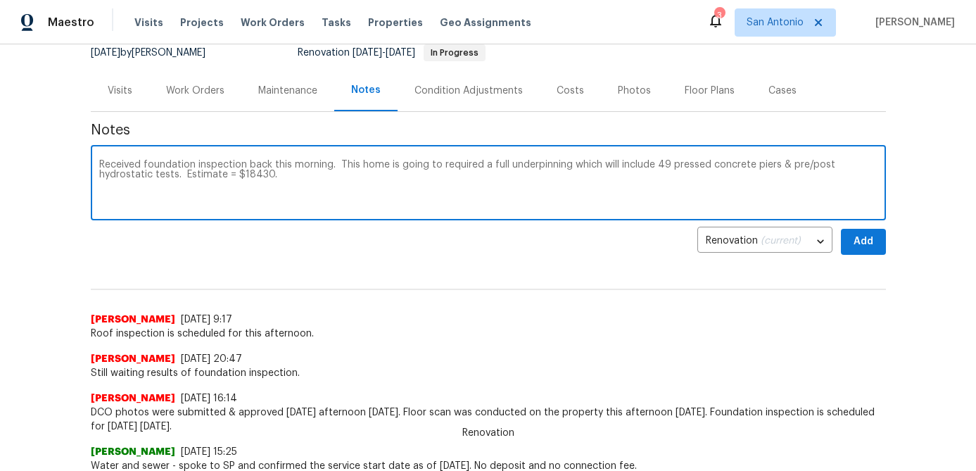
type textarea "Received foundation inspection back this morning. This home is going to require…"
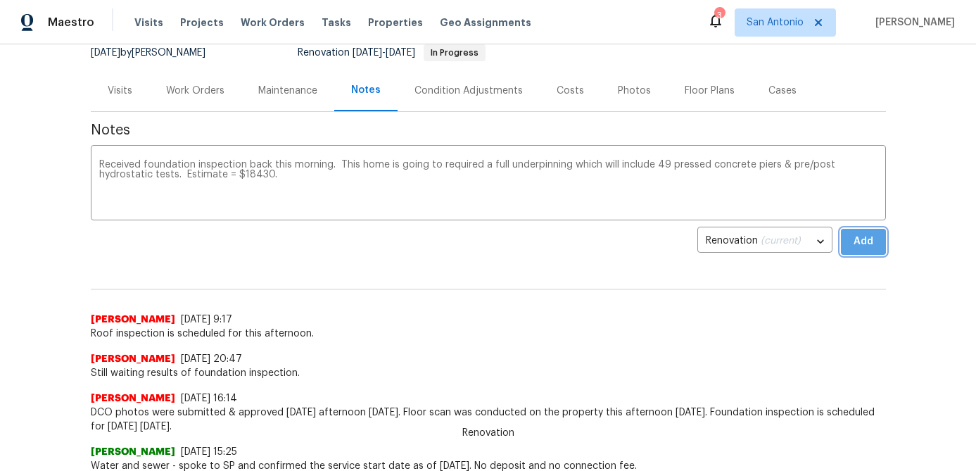
click at [864, 239] on span "Add" at bounding box center [863, 242] width 23 height 18
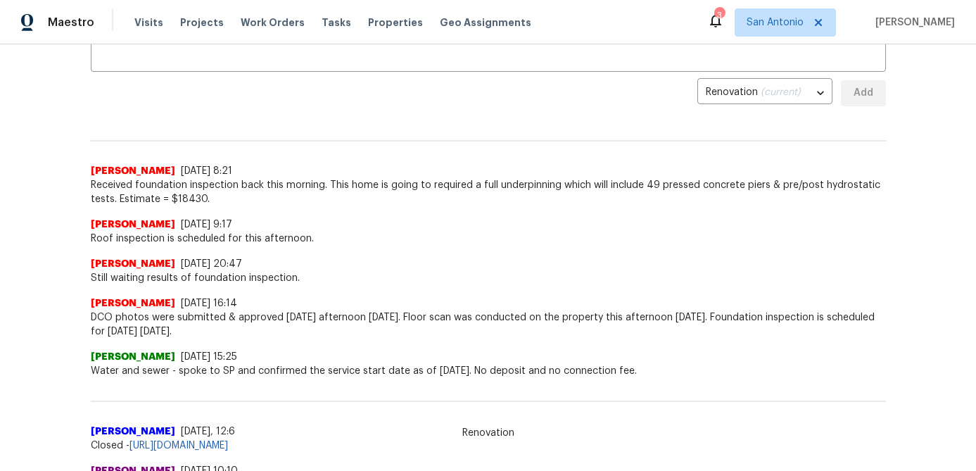
scroll to position [0, 0]
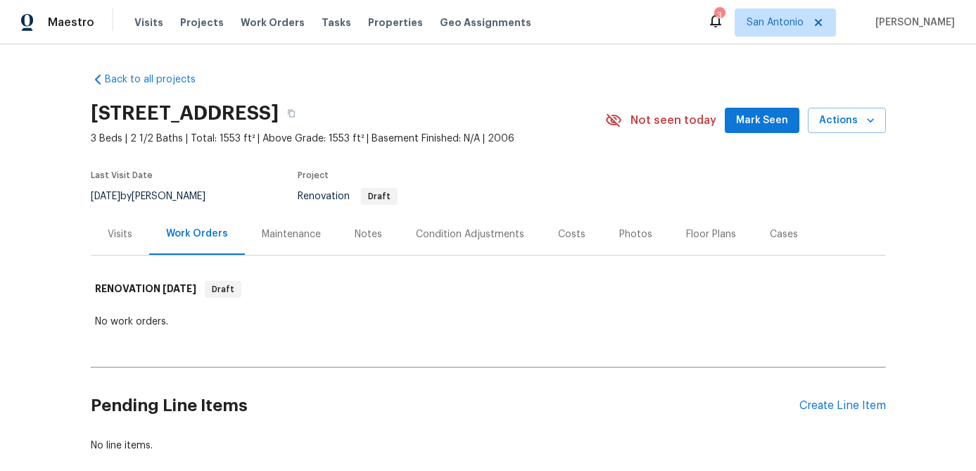
click at [751, 127] on span "Mark Seen" at bounding box center [762, 121] width 52 height 18
click at [362, 239] on div "Notes" at bounding box center [368, 234] width 27 height 14
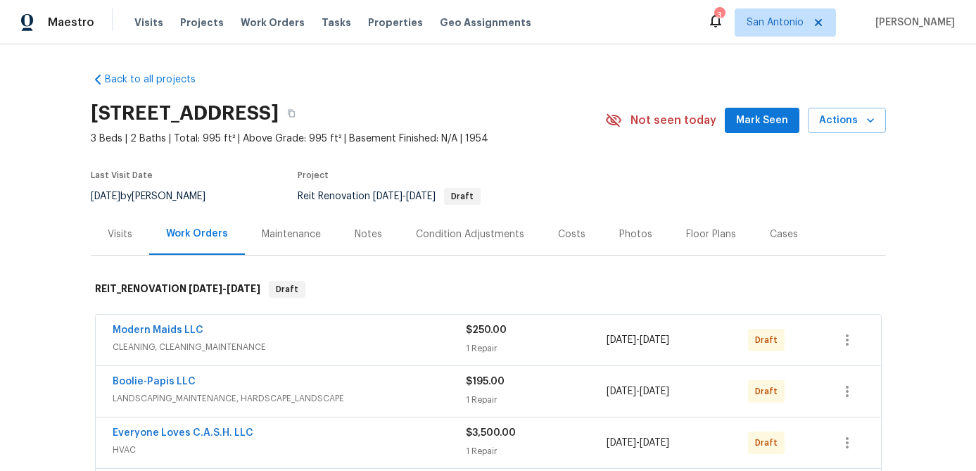
click at [771, 121] on span "Mark Seen" at bounding box center [762, 121] width 52 height 18
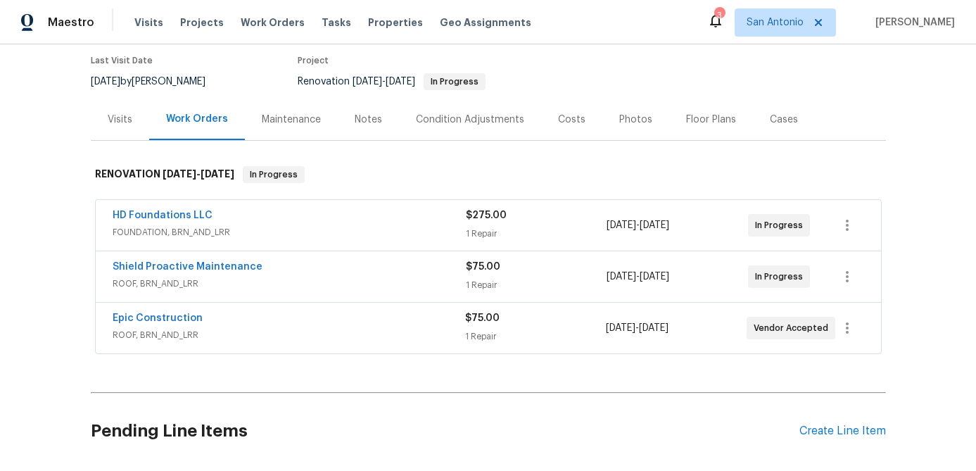
scroll to position [91, 0]
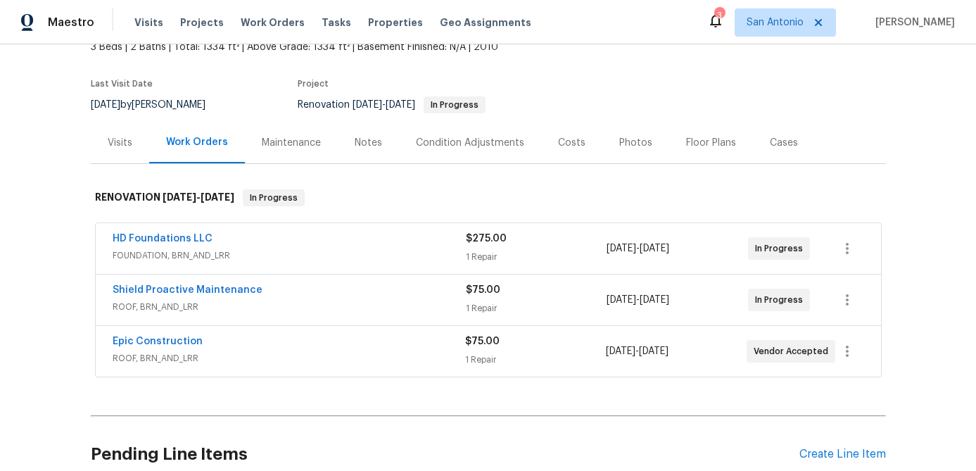
click at [360, 145] on div "Notes" at bounding box center [368, 143] width 27 height 14
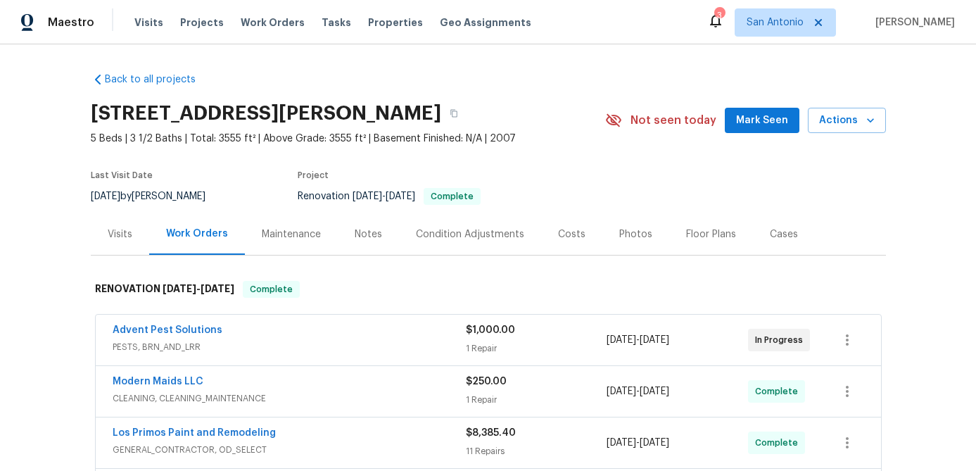
click at [757, 123] on span "Mark Seen" at bounding box center [762, 121] width 52 height 18
click at [698, 234] on div "Floor Plans" at bounding box center [711, 234] width 50 height 14
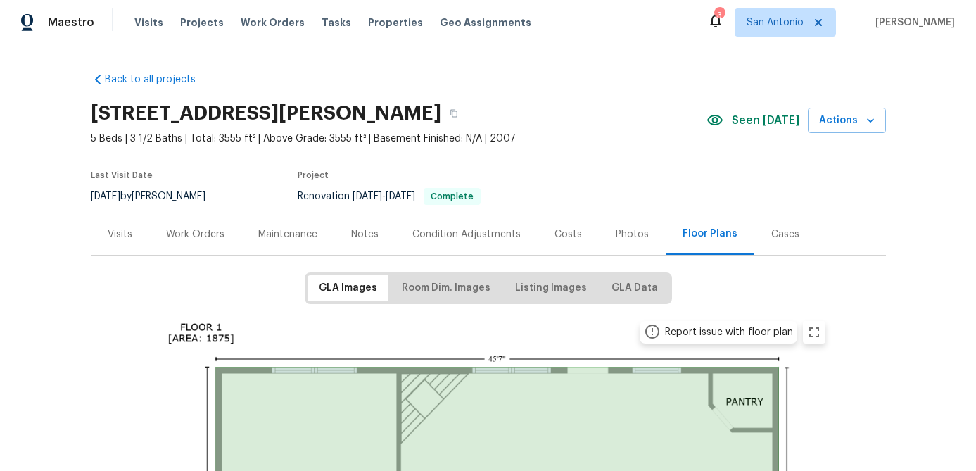
click at [626, 226] on div "Photos" at bounding box center [632, 234] width 67 height 42
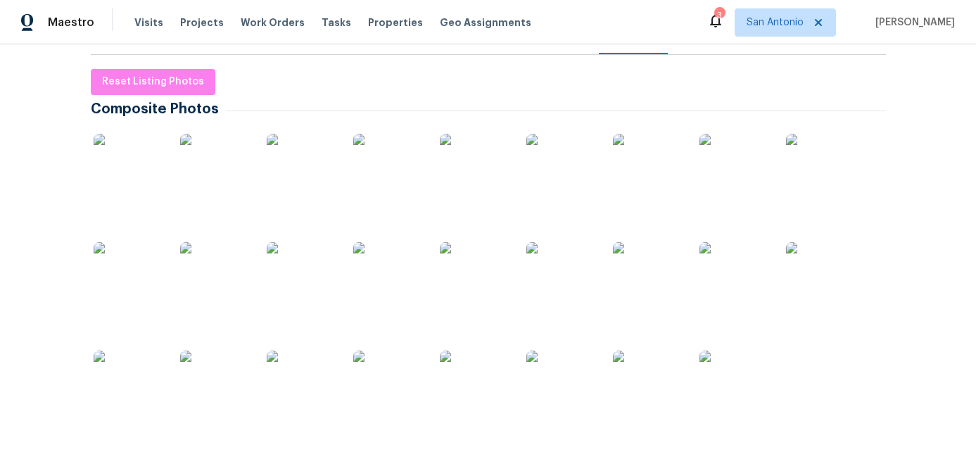
scroll to position [201, 0]
click at [140, 167] on img at bounding box center [129, 168] width 70 height 70
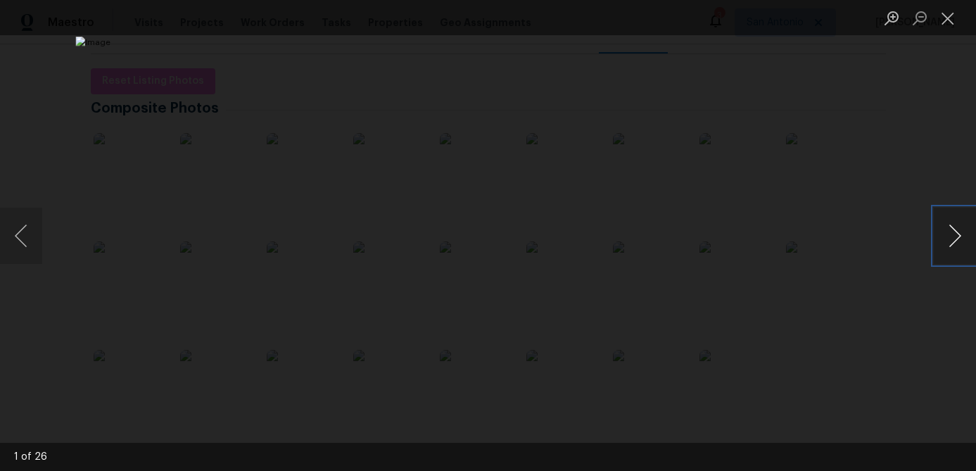
click at [957, 234] on button "Next image" at bounding box center [955, 236] width 42 height 56
click at [957, 235] on button "Next image" at bounding box center [955, 236] width 42 height 56
click at [15, 248] on button "Previous image" at bounding box center [21, 236] width 42 height 56
click at [951, 236] on button "Next image" at bounding box center [955, 236] width 42 height 56
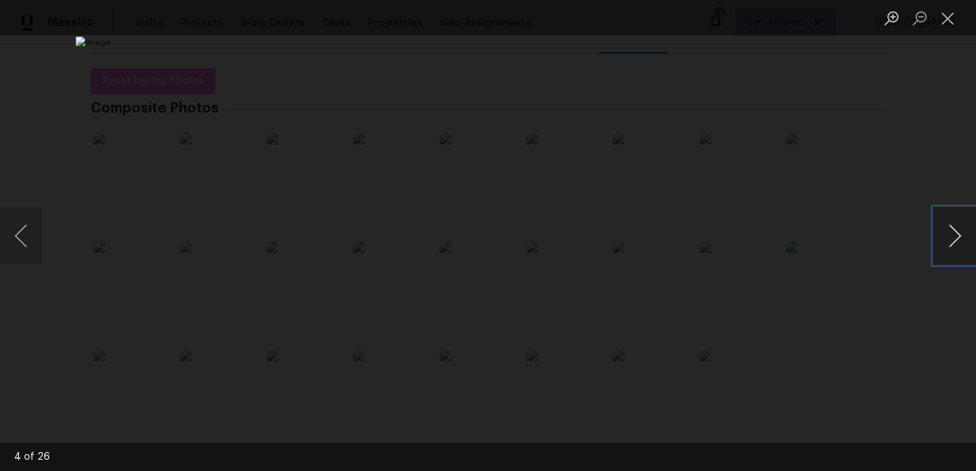
click at [951, 236] on button "Next image" at bounding box center [955, 236] width 42 height 56
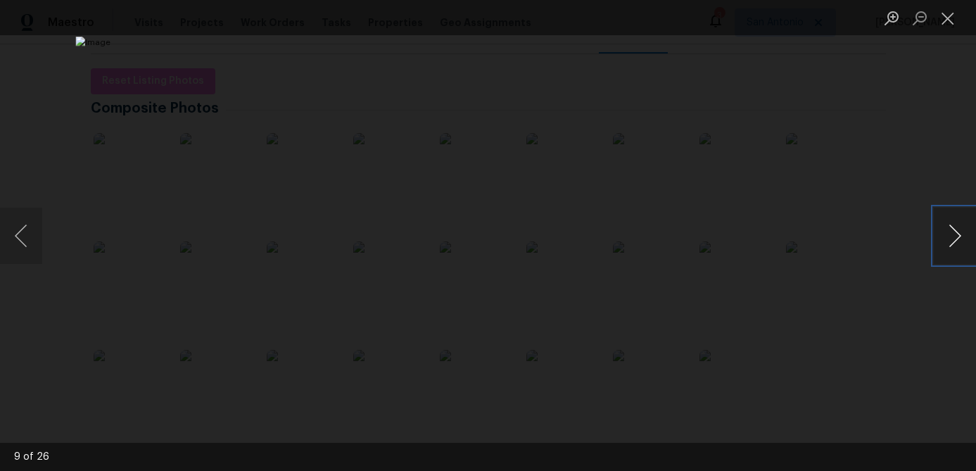
click at [951, 236] on button "Next image" at bounding box center [955, 236] width 42 height 56
click at [950, 236] on button "Next image" at bounding box center [955, 236] width 42 height 56
click at [950, 235] on button "Next image" at bounding box center [955, 236] width 42 height 56
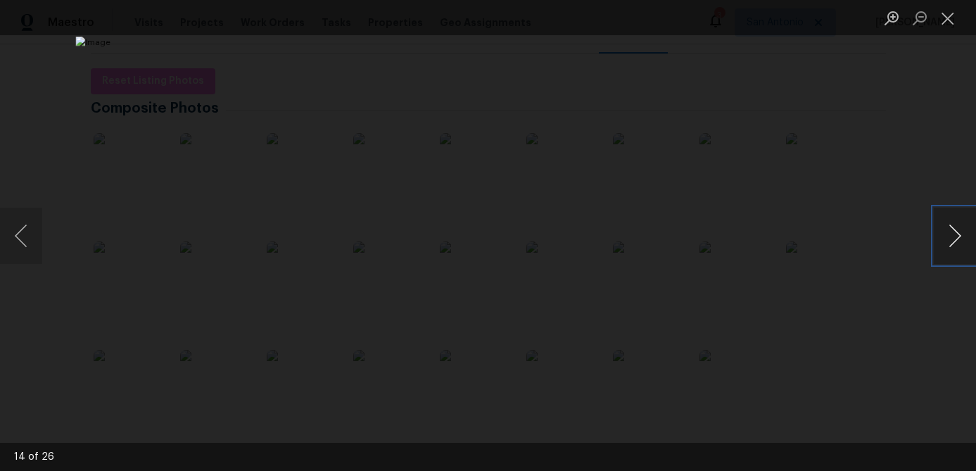
click at [950, 235] on button "Next image" at bounding box center [955, 236] width 42 height 56
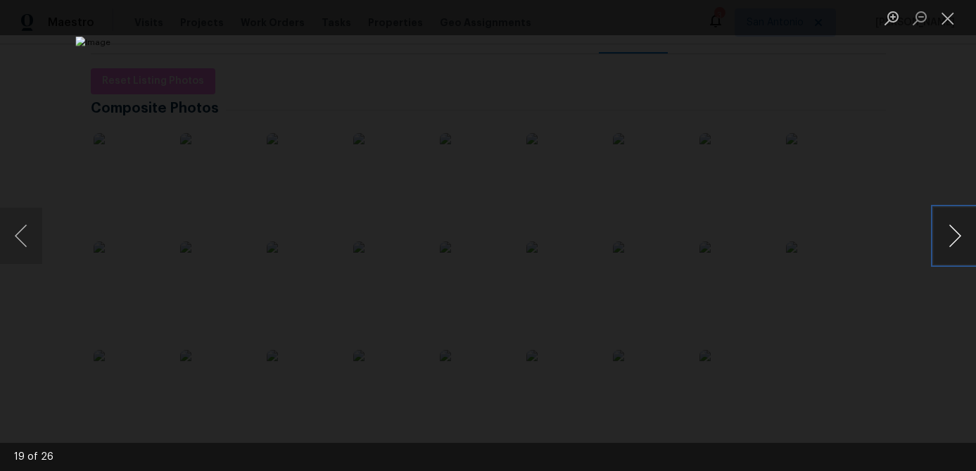
click at [950, 235] on button "Next image" at bounding box center [955, 236] width 42 height 56
click at [950, 234] on button "Next image" at bounding box center [955, 236] width 42 height 56
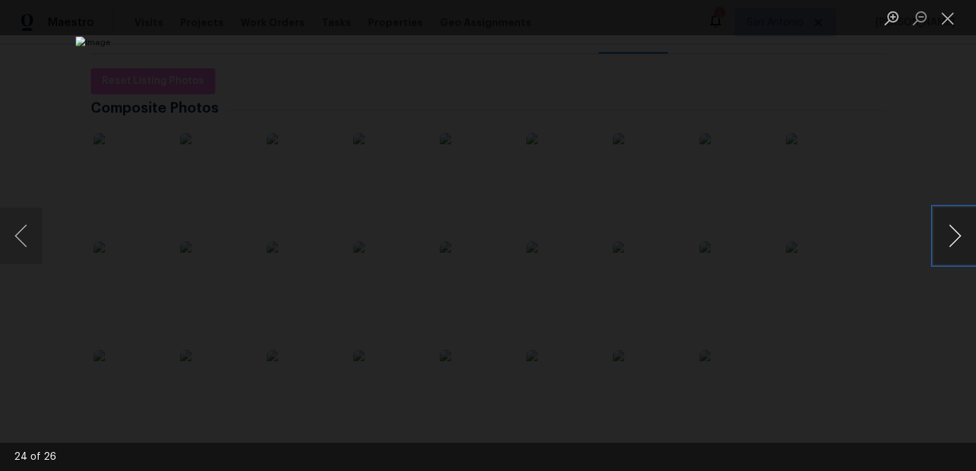
click at [949, 234] on button "Next image" at bounding box center [955, 236] width 42 height 56
click at [949, 25] on button "Close lightbox" at bounding box center [948, 18] width 28 height 25
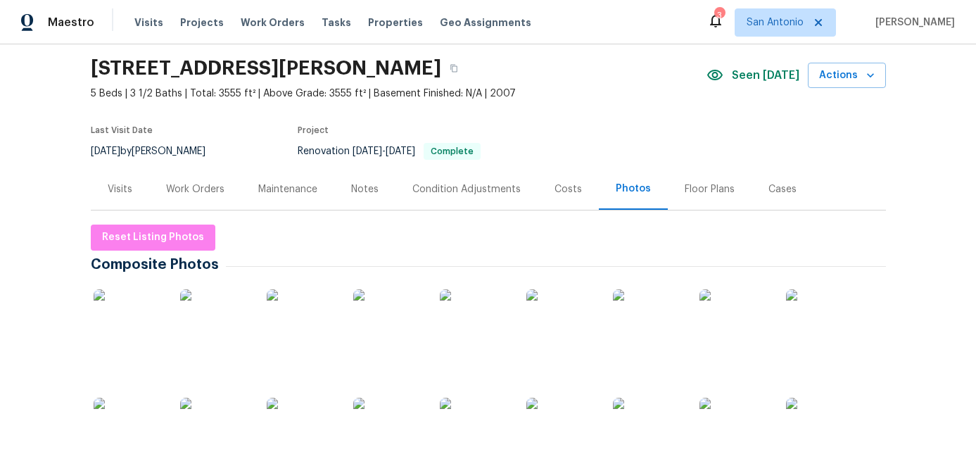
scroll to position [41, 0]
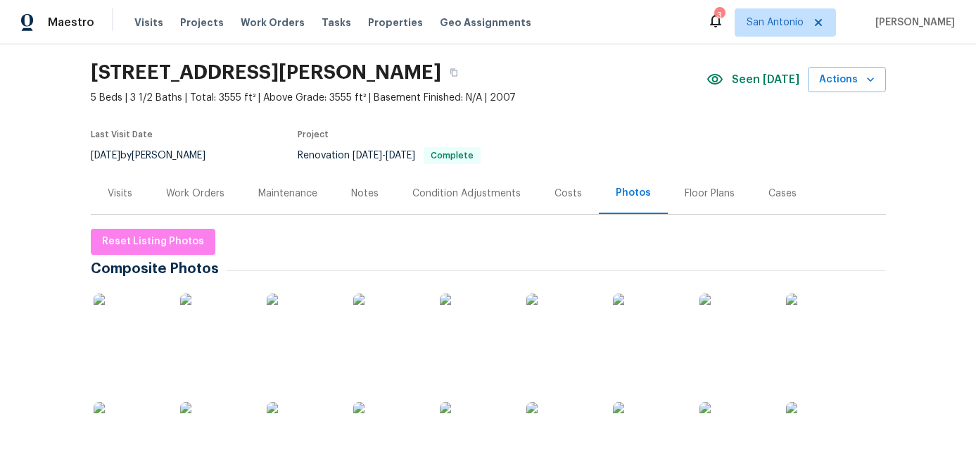
click at [570, 195] on div "Costs" at bounding box center [568, 194] width 27 height 14
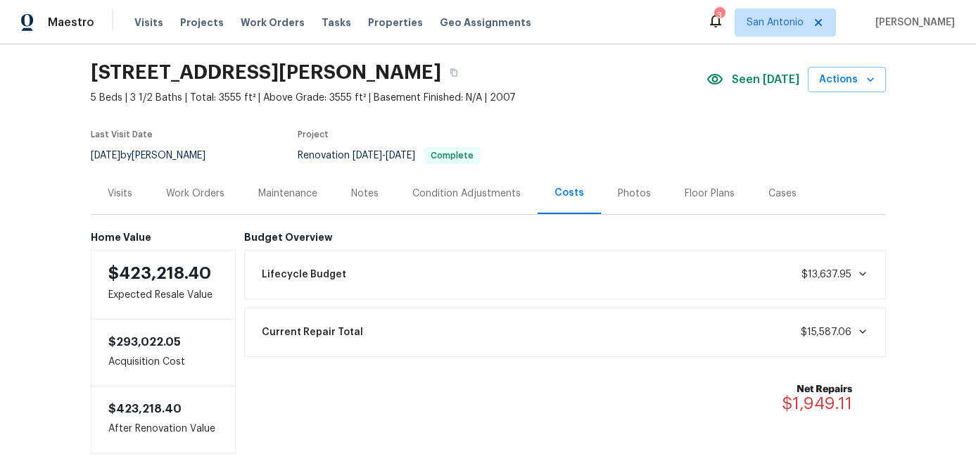
click at [357, 190] on div "Notes" at bounding box center [364, 194] width 27 height 14
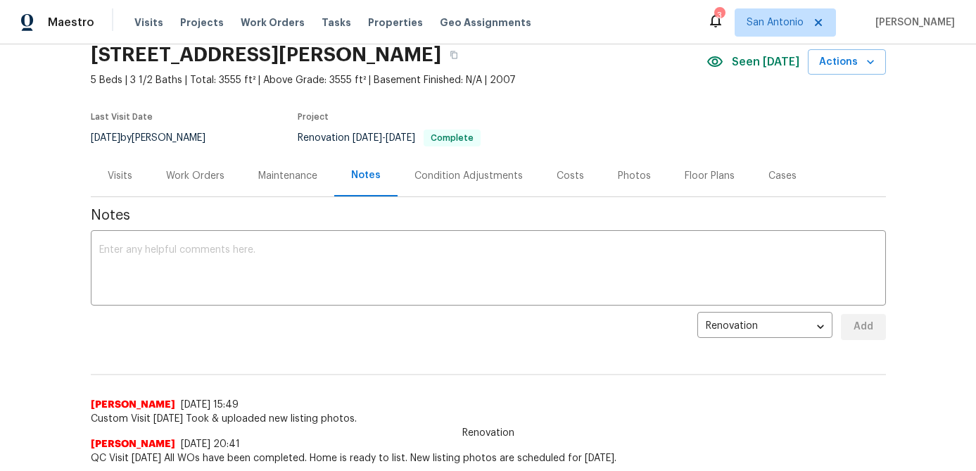
scroll to position [61, 0]
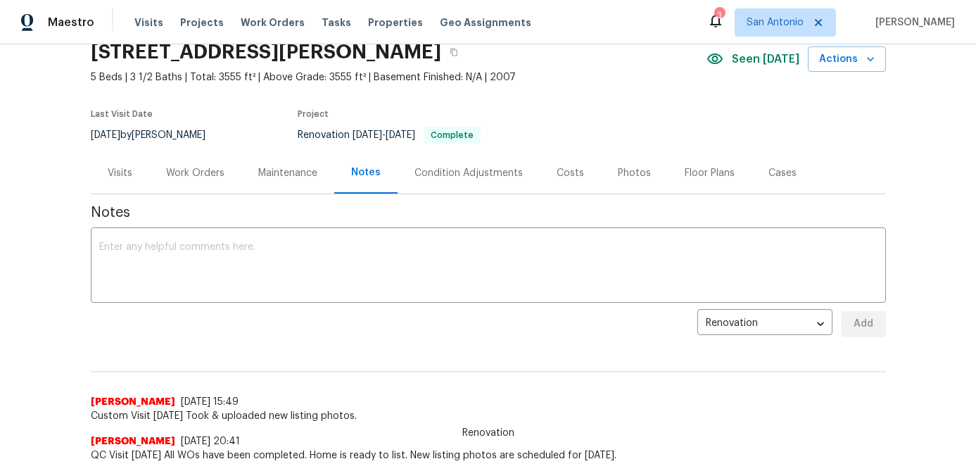
click at [189, 169] on div "Work Orders" at bounding box center [195, 173] width 58 height 14
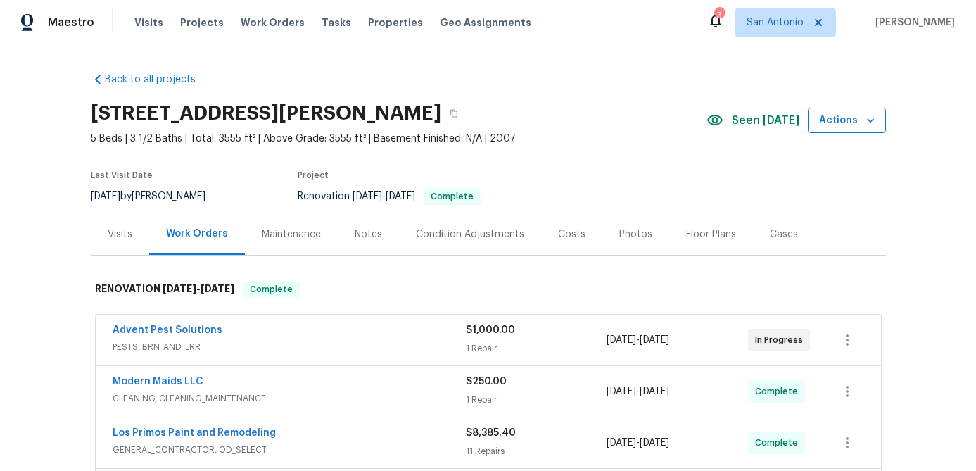
click at [869, 120] on icon "button" at bounding box center [870, 120] width 7 height 4
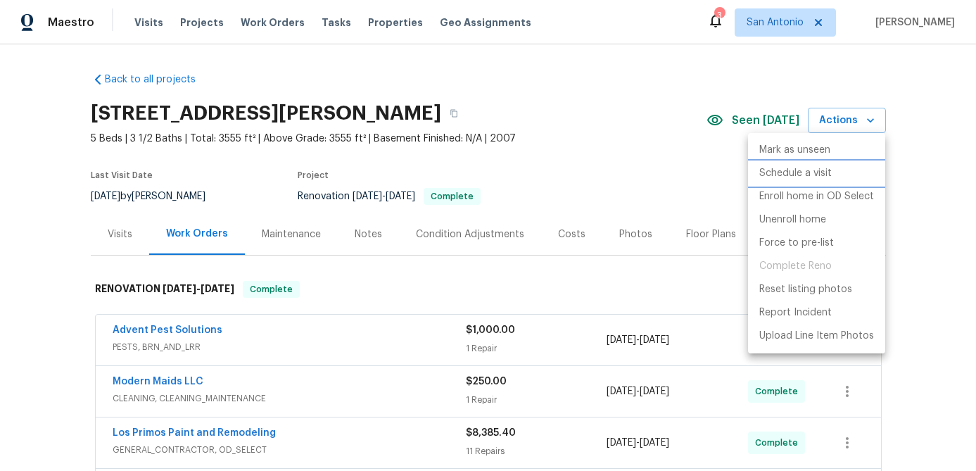
click at [802, 171] on p "Schedule a visit" at bounding box center [795, 173] width 72 height 15
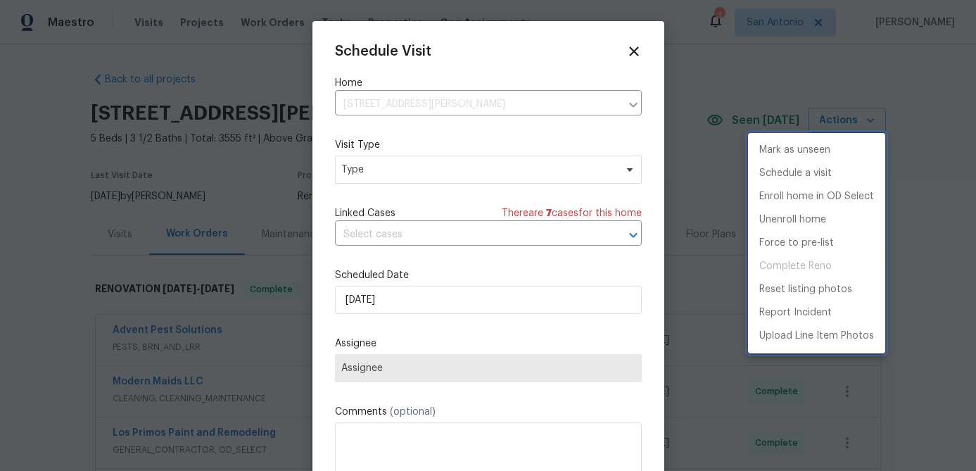
click at [438, 169] on div at bounding box center [488, 235] width 976 height 471
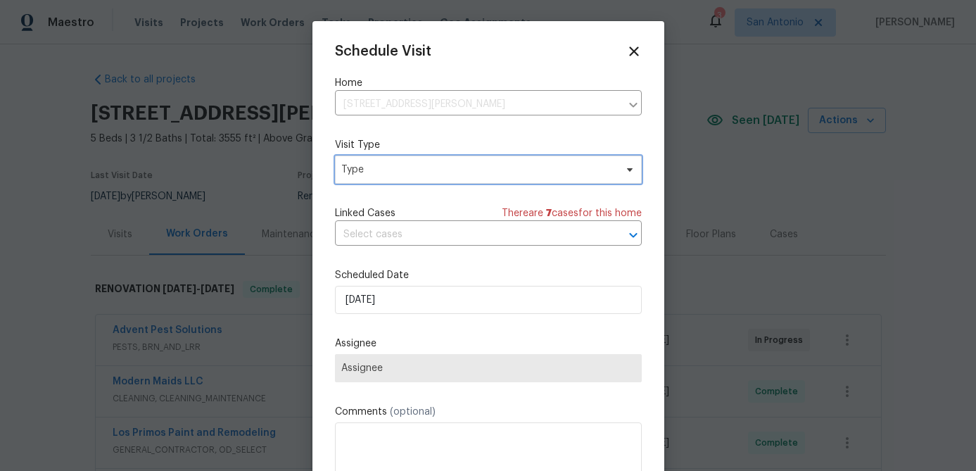
click at [438, 169] on span "Type" at bounding box center [478, 170] width 274 height 14
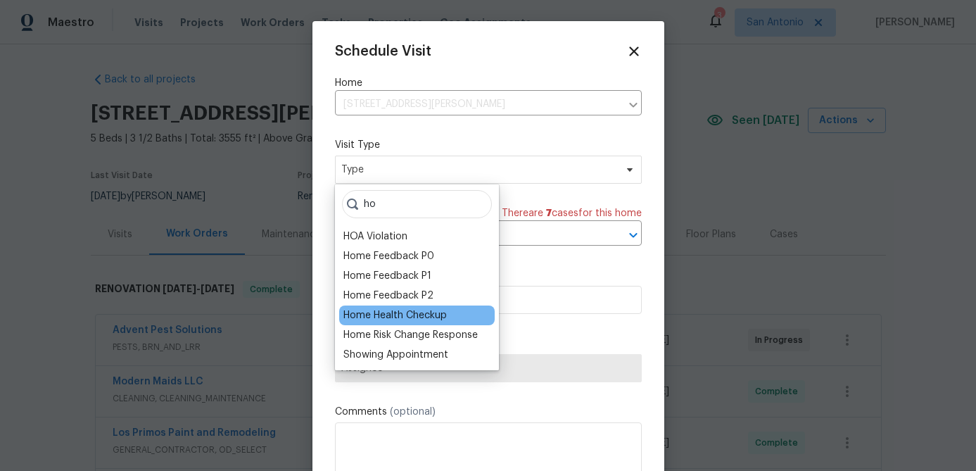
type input "ho"
click at [412, 314] on div "Home Health Checkup" at bounding box center [394, 315] width 103 height 14
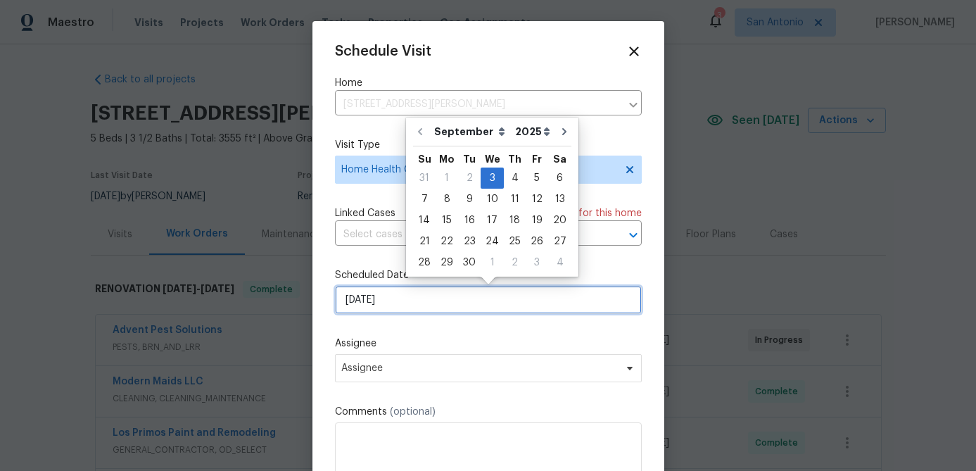
click at [422, 305] on input "9/3/2025" at bounding box center [488, 300] width 307 height 28
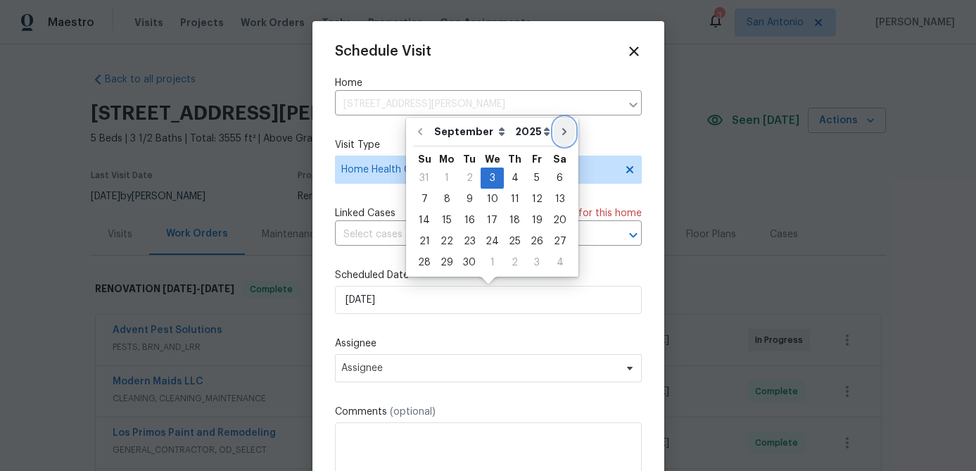
click at [560, 134] on icon "Go to next month" at bounding box center [564, 131] width 11 height 11
type input "10/3/2025"
select select "9"
click at [512, 179] on div "2" at bounding box center [514, 178] width 23 height 20
type input "10/2/2025"
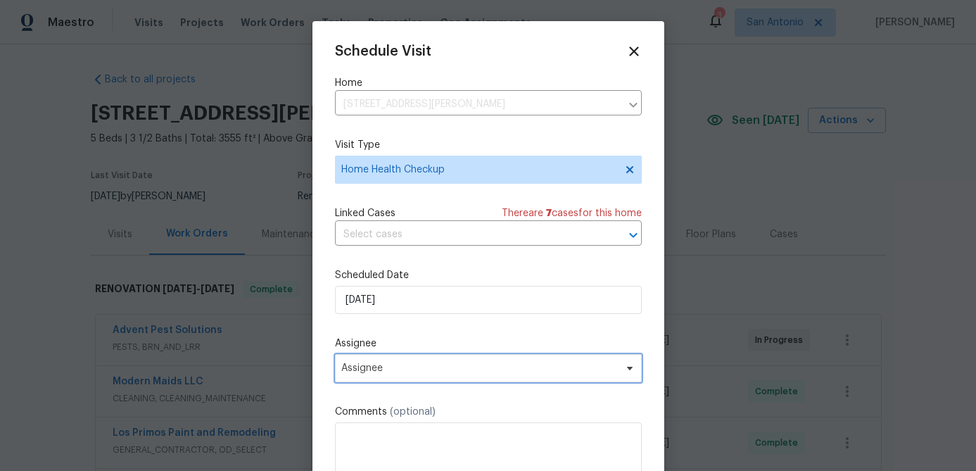
click at [441, 377] on span "Assignee" at bounding box center [488, 368] width 307 height 28
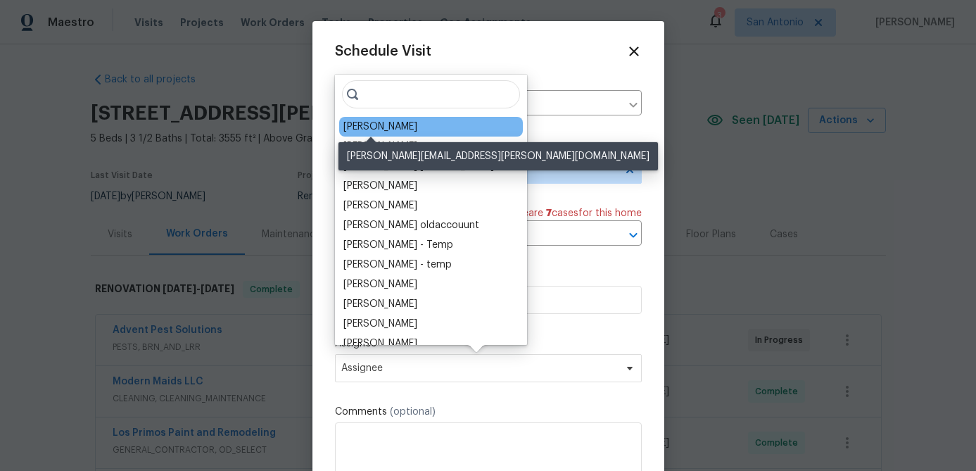
click at [385, 127] on div "[PERSON_NAME]" at bounding box center [380, 127] width 74 height 14
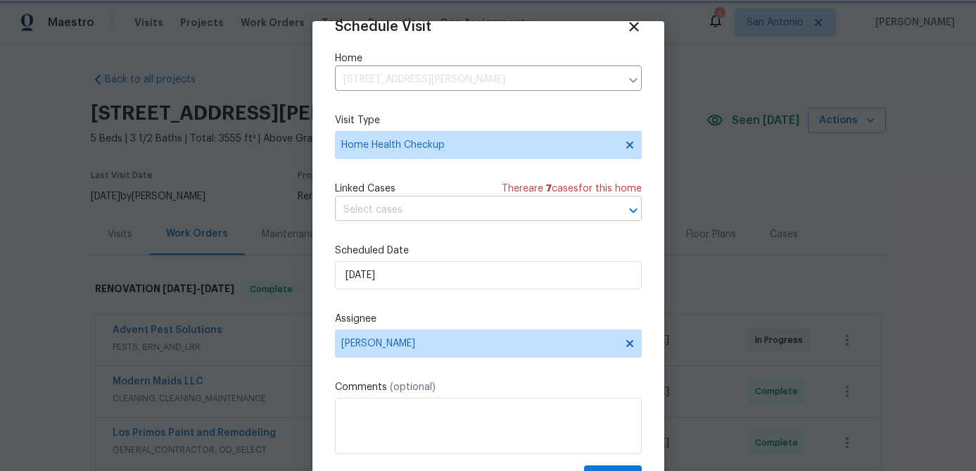
scroll to position [64, 0]
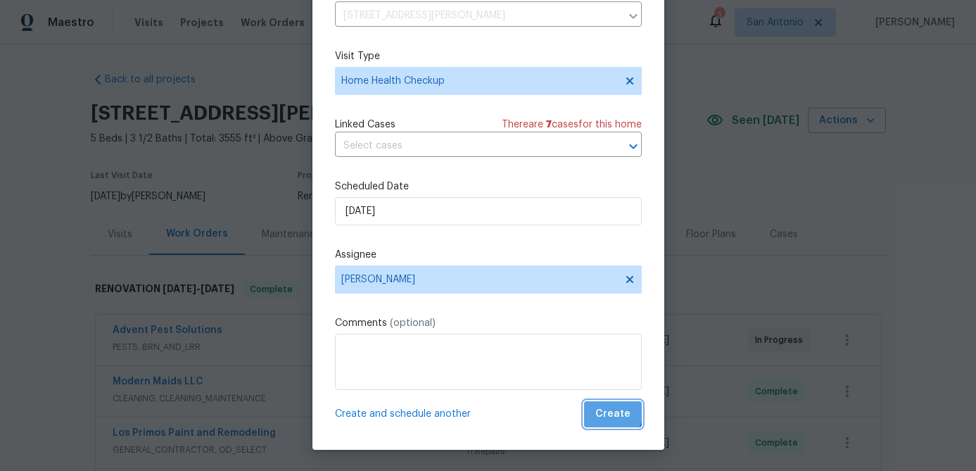
click at [613, 411] on span "Create" at bounding box center [612, 414] width 35 height 18
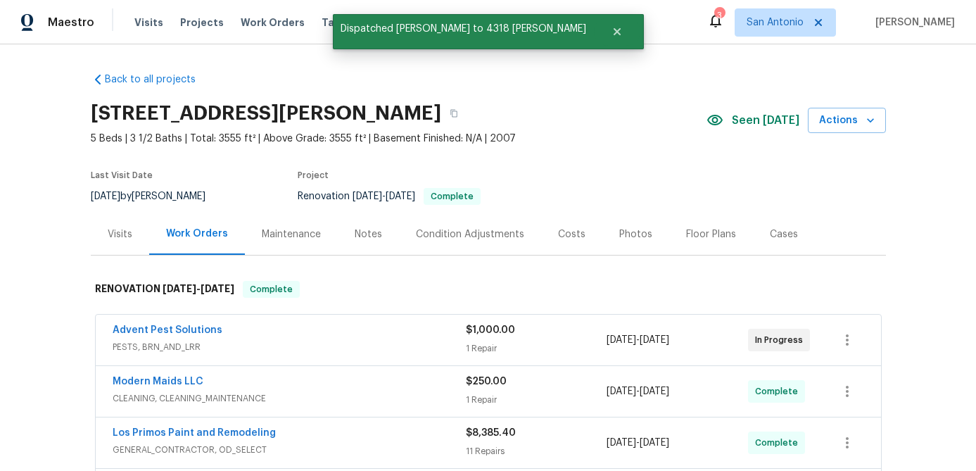
scroll to position [0, 0]
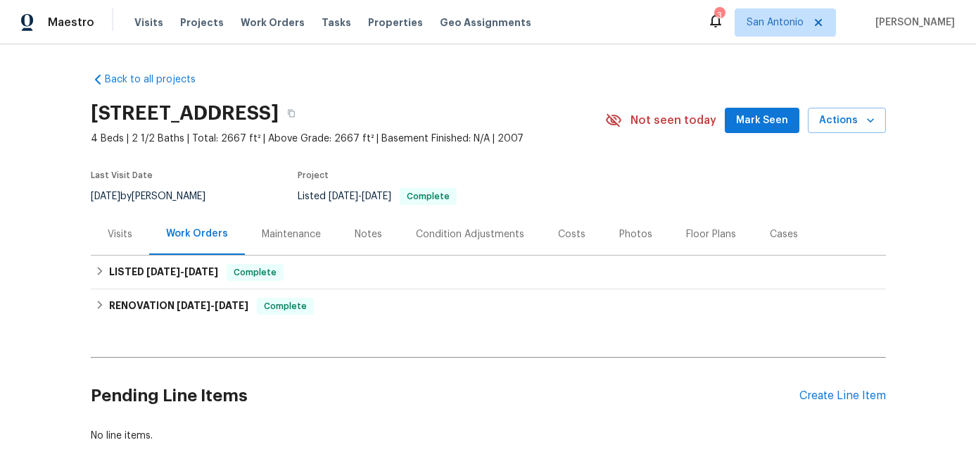
click at [120, 230] on div "Visits" at bounding box center [120, 234] width 25 height 14
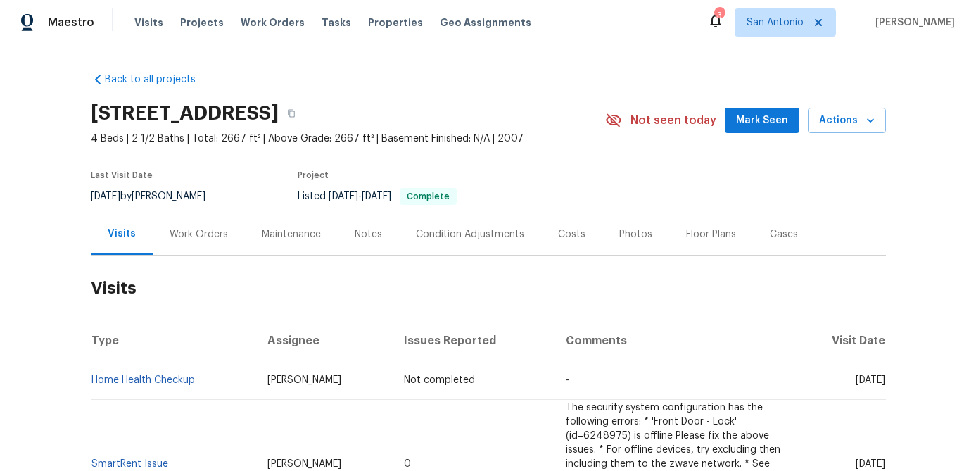
click at [753, 127] on span "Mark Seen" at bounding box center [762, 121] width 52 height 18
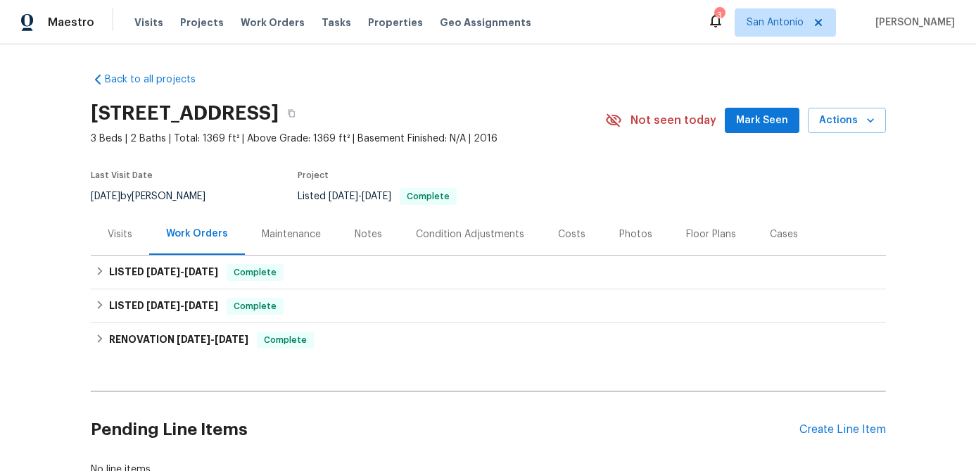
click at [124, 232] on div "Visits" at bounding box center [120, 234] width 25 height 14
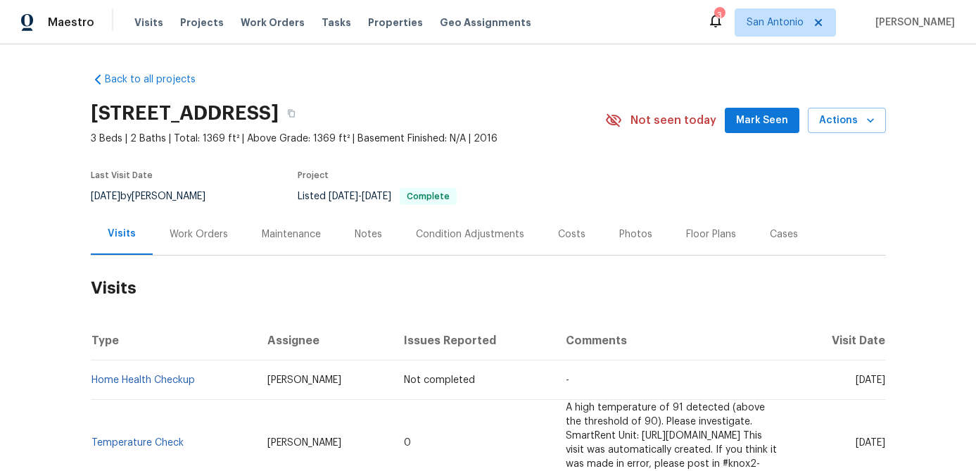
click at [749, 119] on span "Mark Seen" at bounding box center [762, 121] width 52 height 18
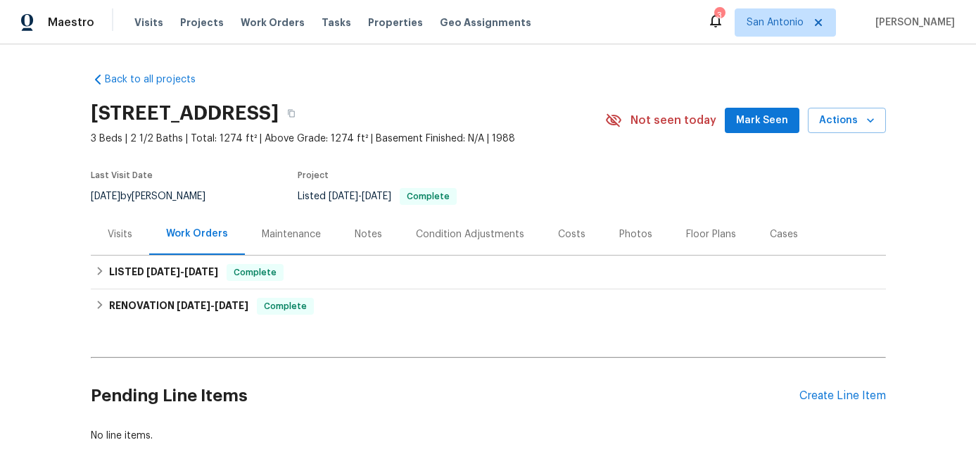
click at [123, 234] on div "Visits" at bounding box center [120, 234] width 25 height 14
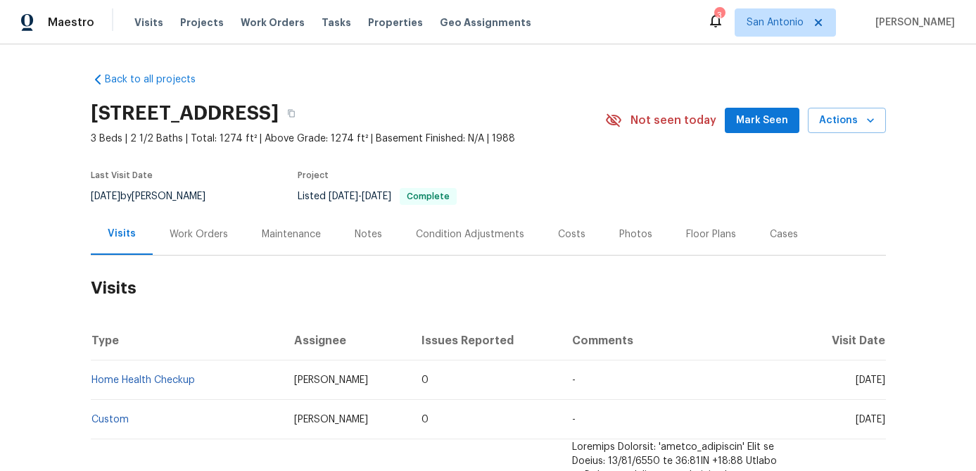
click at [760, 117] on span "Mark Seen" at bounding box center [762, 121] width 52 height 18
click at [859, 119] on span "Actions" at bounding box center [847, 121] width 56 height 18
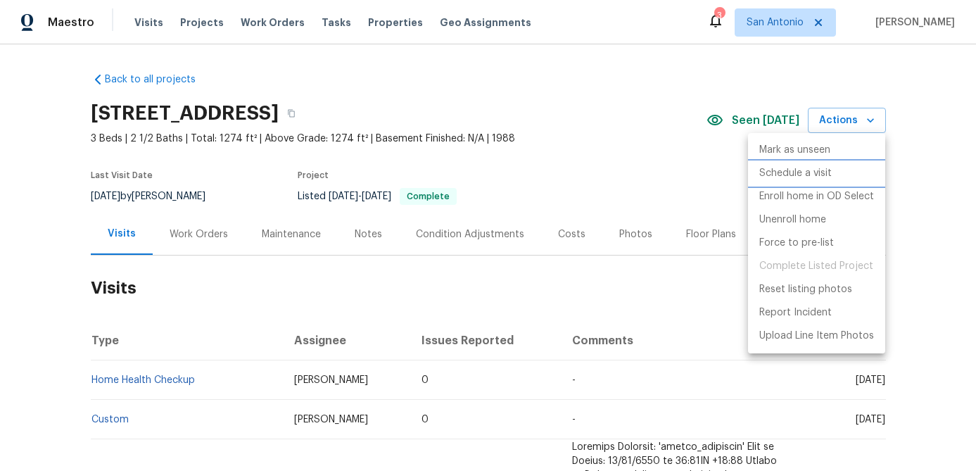
click at [819, 169] on p "Schedule a visit" at bounding box center [795, 173] width 72 height 15
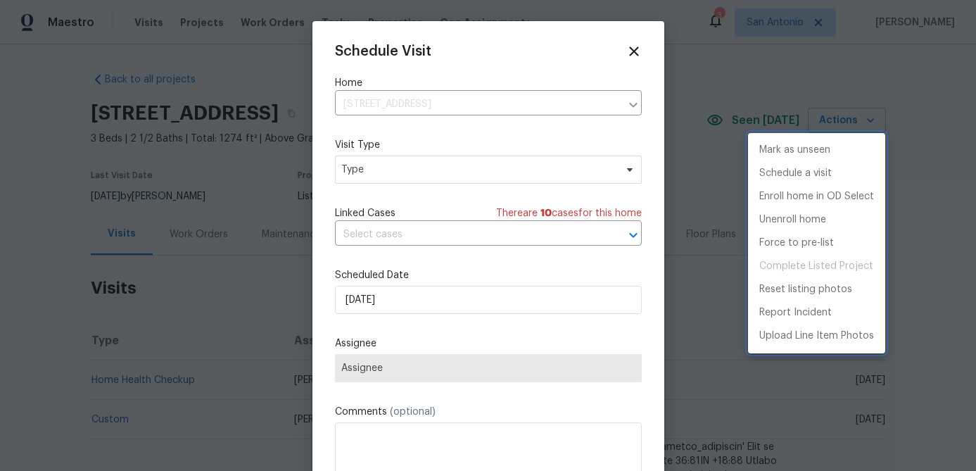
click at [477, 175] on div at bounding box center [488, 235] width 976 height 471
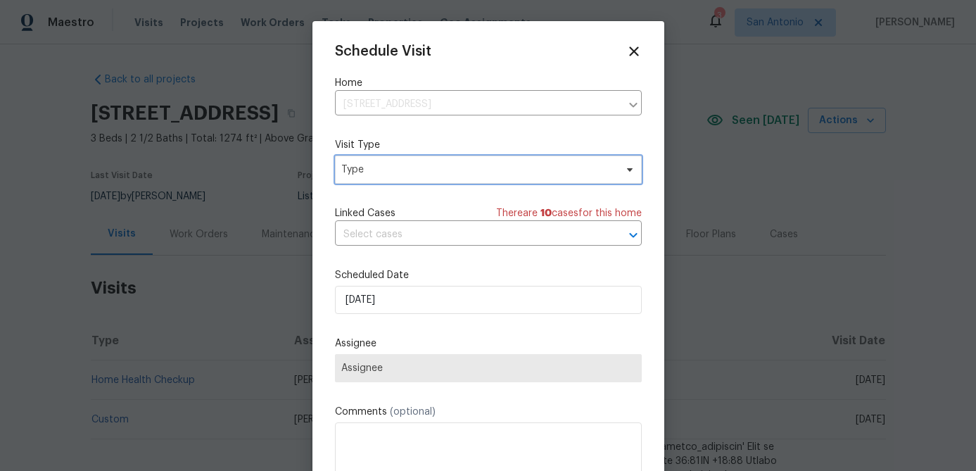
click at [477, 175] on span "Type" at bounding box center [478, 170] width 274 height 14
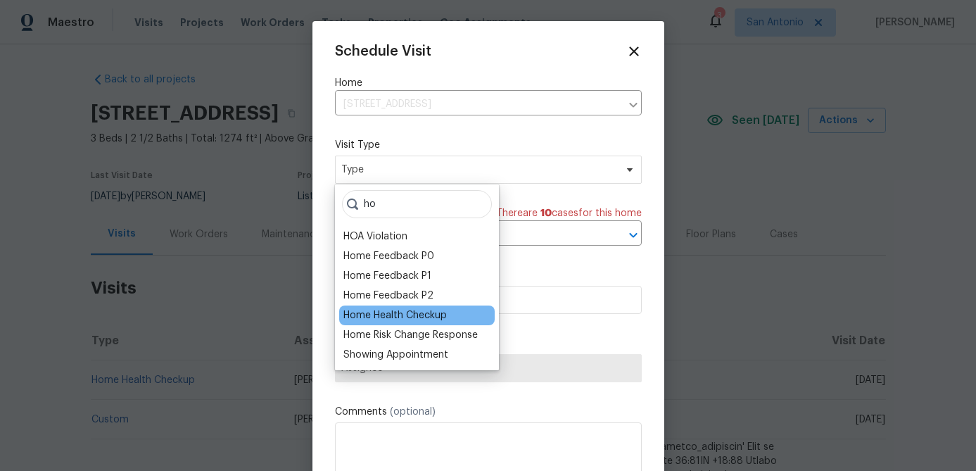
type input "ho"
click at [387, 313] on div "Home Health Checkup" at bounding box center [394, 315] width 103 height 14
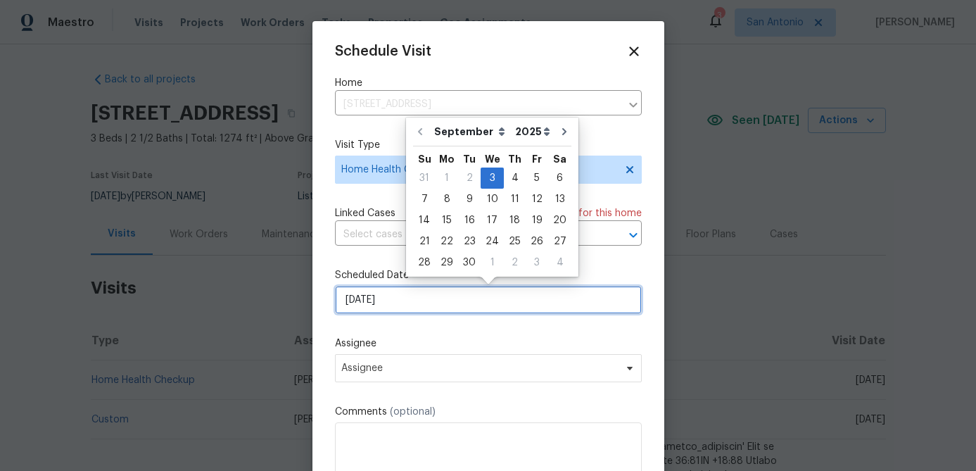
click at [401, 302] on input "9/3/2025" at bounding box center [488, 300] width 307 height 28
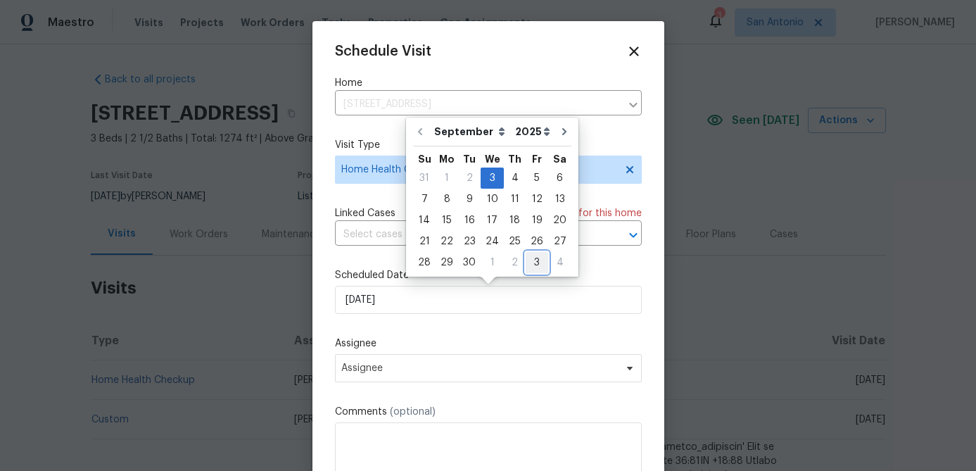
click at [529, 265] on div "3" at bounding box center [537, 263] width 23 height 20
type input "10/3/2025"
select select "9"
click at [510, 182] on div "2" at bounding box center [514, 178] width 23 height 20
type input "10/2/2025"
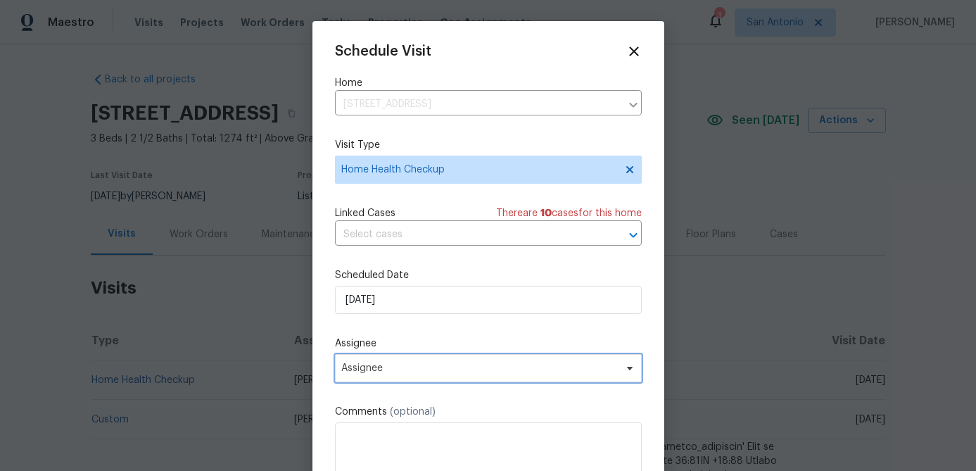
click at [423, 366] on span "Assignee" at bounding box center [479, 367] width 276 height 11
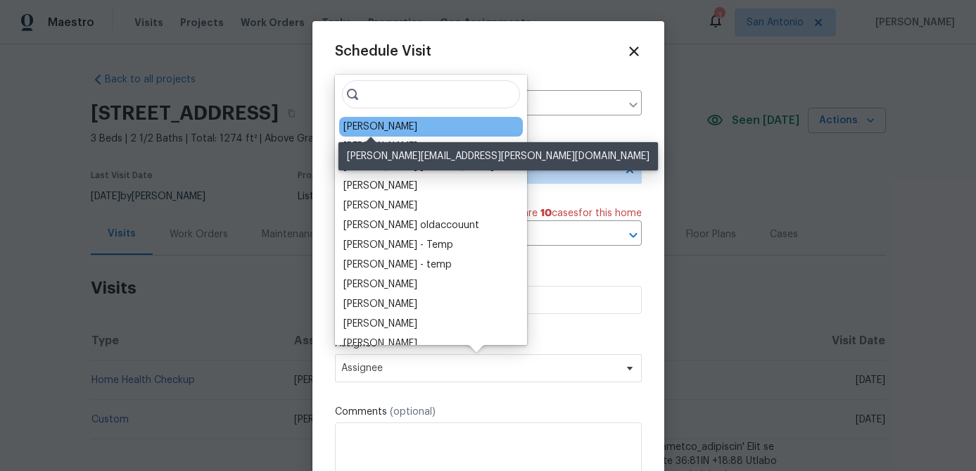
click at [379, 130] on div "[PERSON_NAME]" at bounding box center [380, 127] width 74 height 14
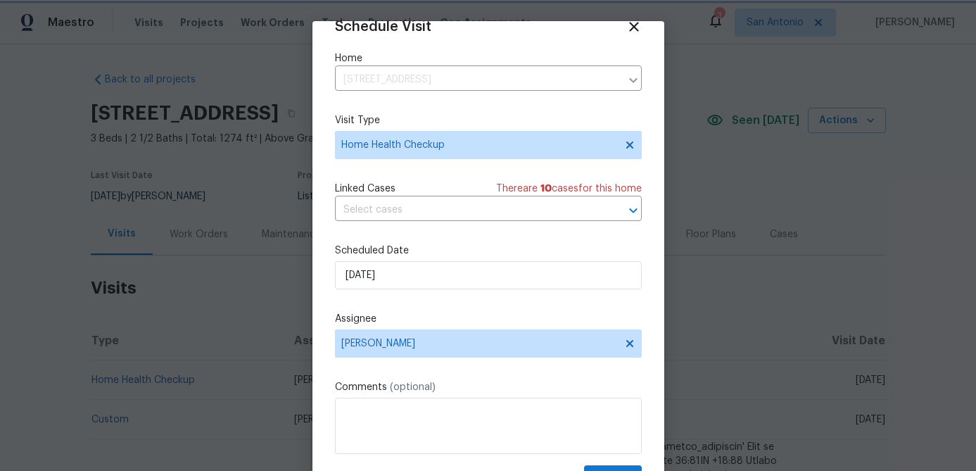
scroll to position [64, 0]
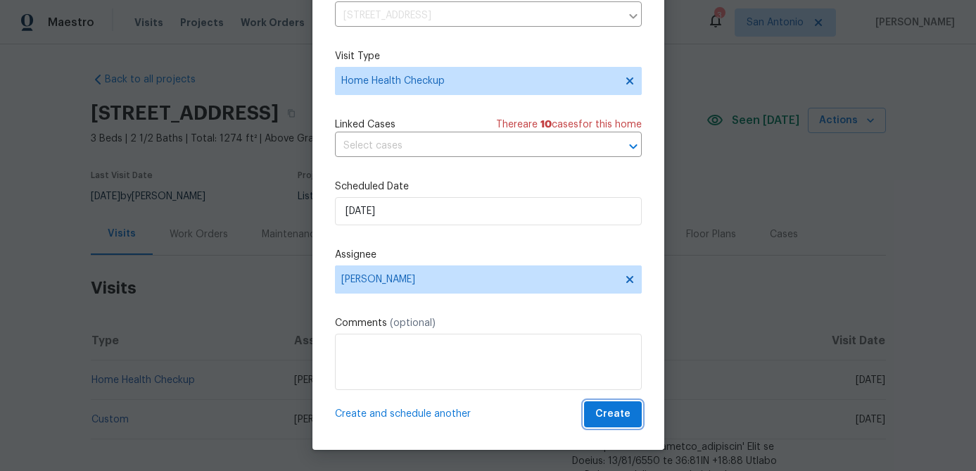
click at [611, 403] on button "Create" at bounding box center [613, 414] width 58 height 26
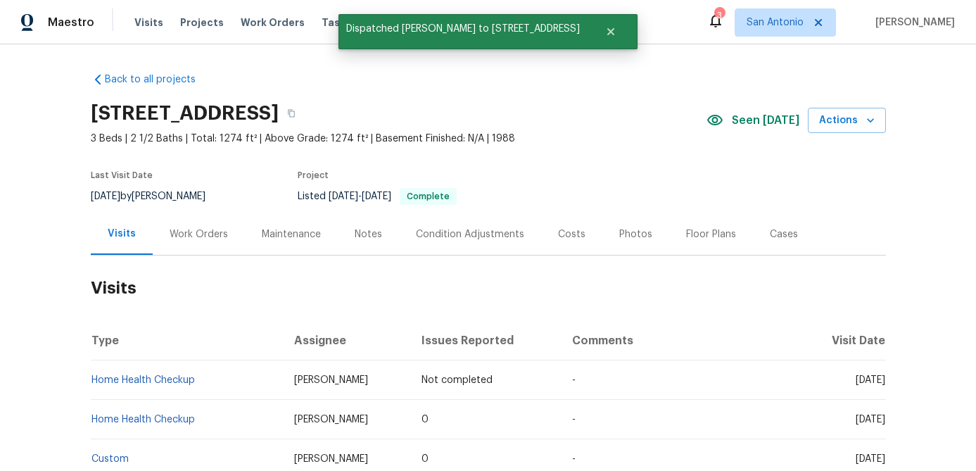
scroll to position [0, 0]
click at [358, 239] on div "Notes" at bounding box center [368, 234] width 27 height 14
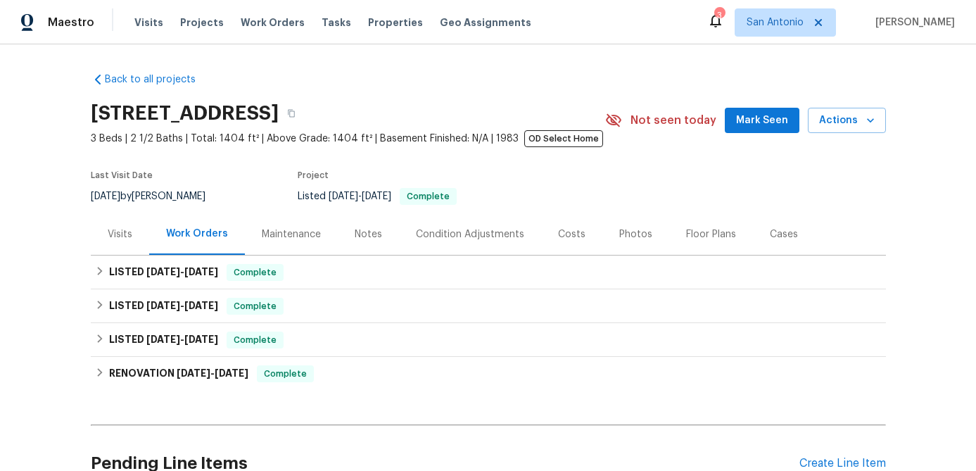
click at [367, 231] on div "Notes" at bounding box center [368, 234] width 27 height 14
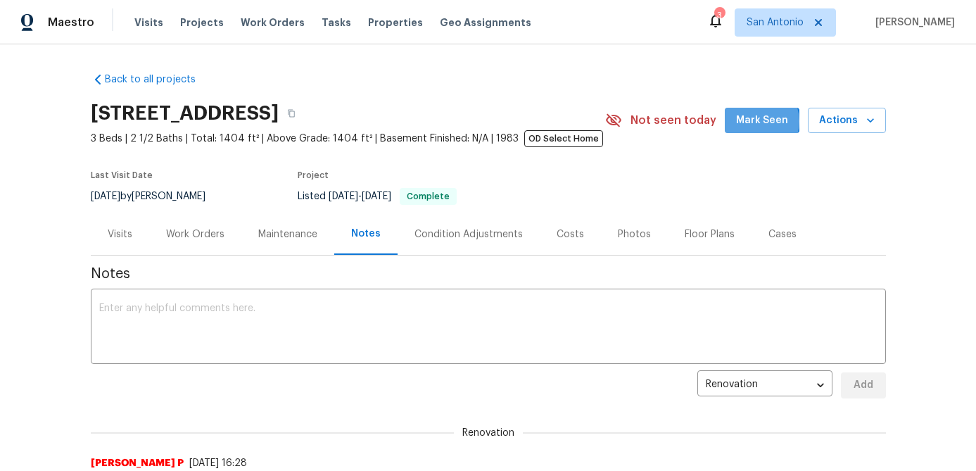
click at [761, 121] on span "Mark Seen" at bounding box center [762, 121] width 52 height 18
click at [123, 234] on div "Visits" at bounding box center [120, 234] width 25 height 14
